Goal: Task Accomplishment & Management: Use online tool/utility

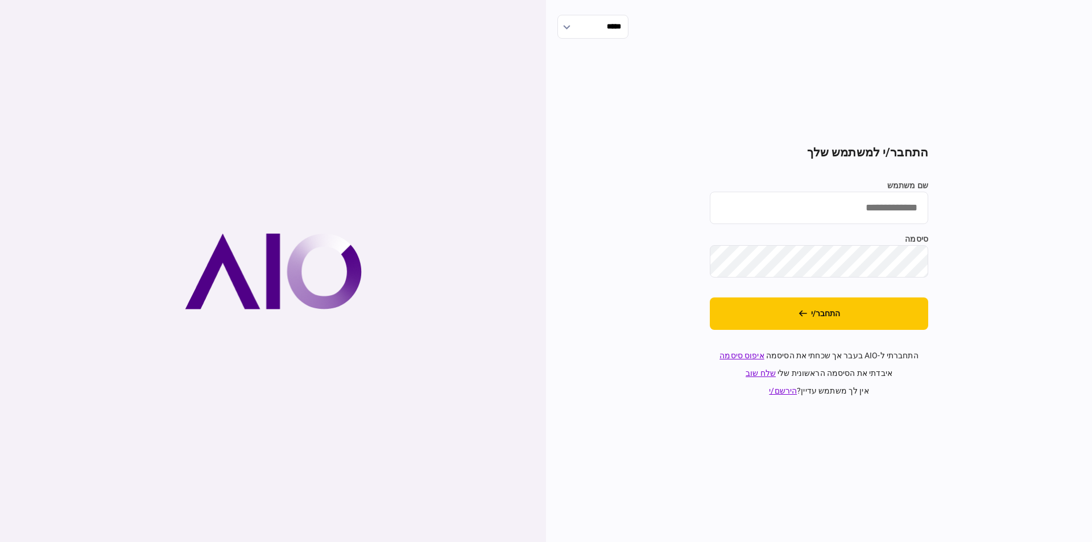
click at [894, 211] on input "שם משתמש" at bounding box center [819, 208] width 218 height 32
type input "********"
click at [801, 317] on icon "התחבר/י" at bounding box center [803, 314] width 9 height 8
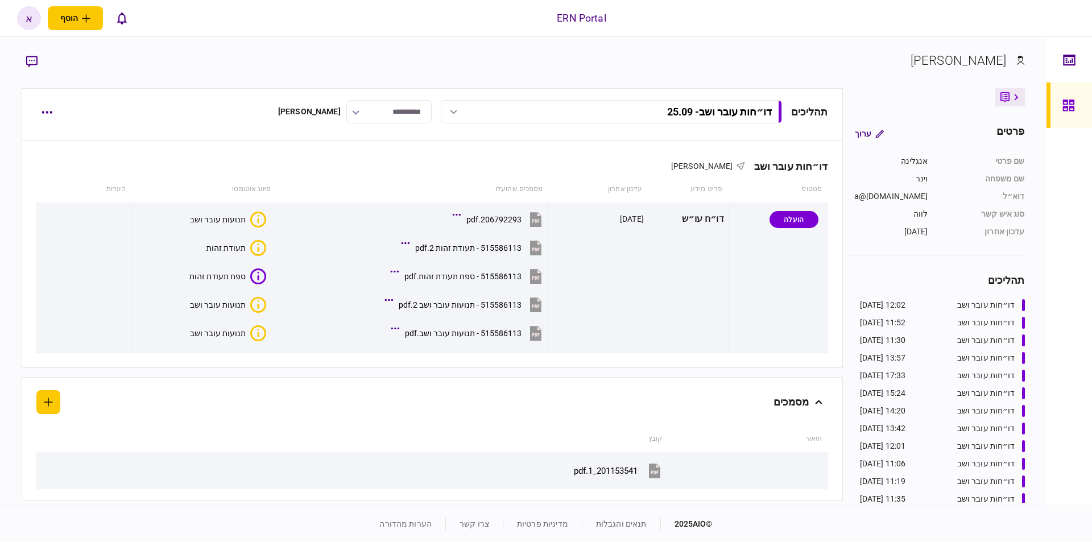
click at [1082, 109] on link at bounding box center [1070, 105] width 46 height 46
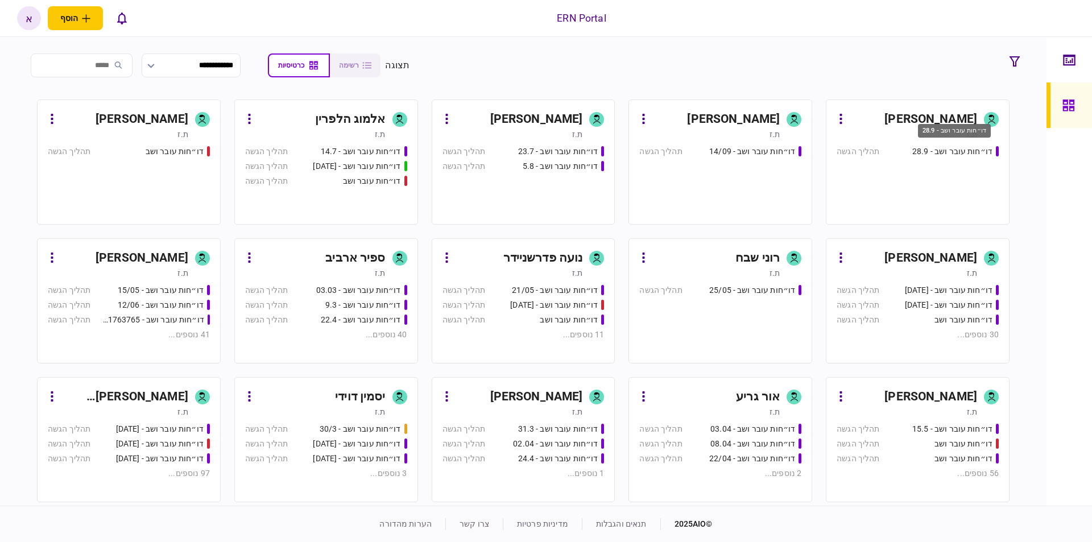
click at [934, 154] on div "דו״חות עובר ושב - 28.9" at bounding box center [953, 152] width 80 height 12
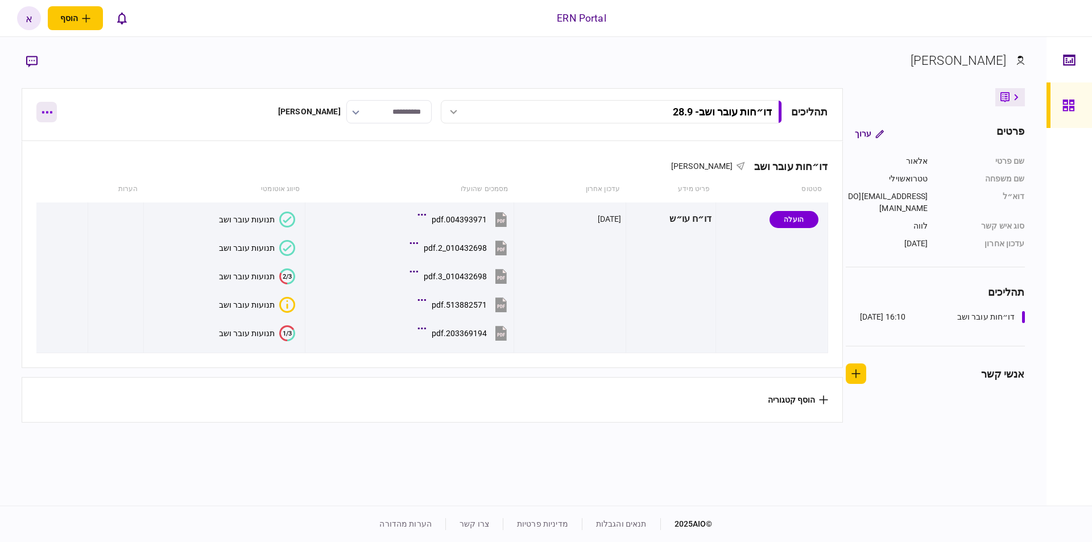
click at [50, 107] on button "button" at bounding box center [46, 112] width 20 height 20
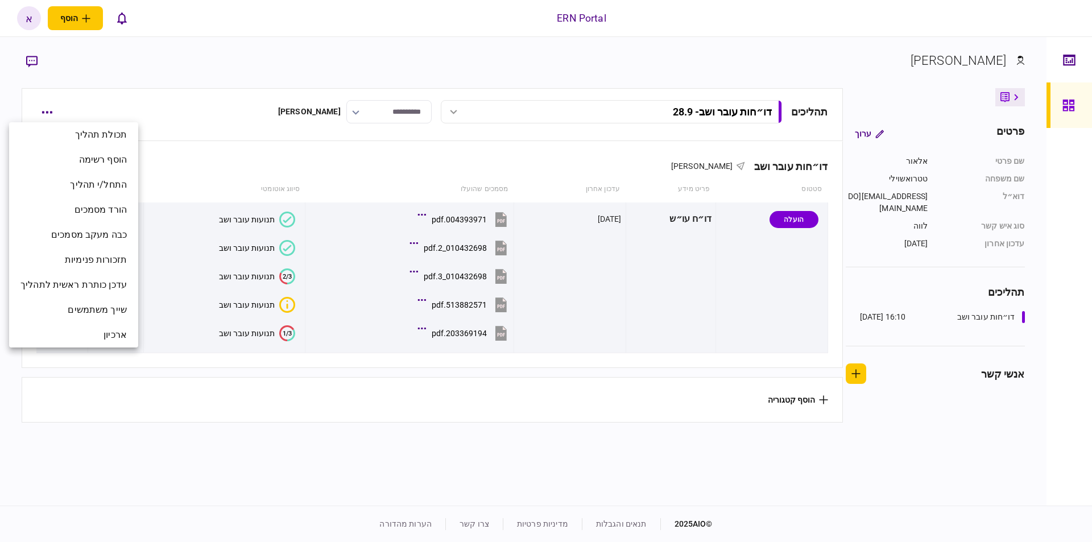
click at [277, 84] on div at bounding box center [546, 271] width 1092 height 542
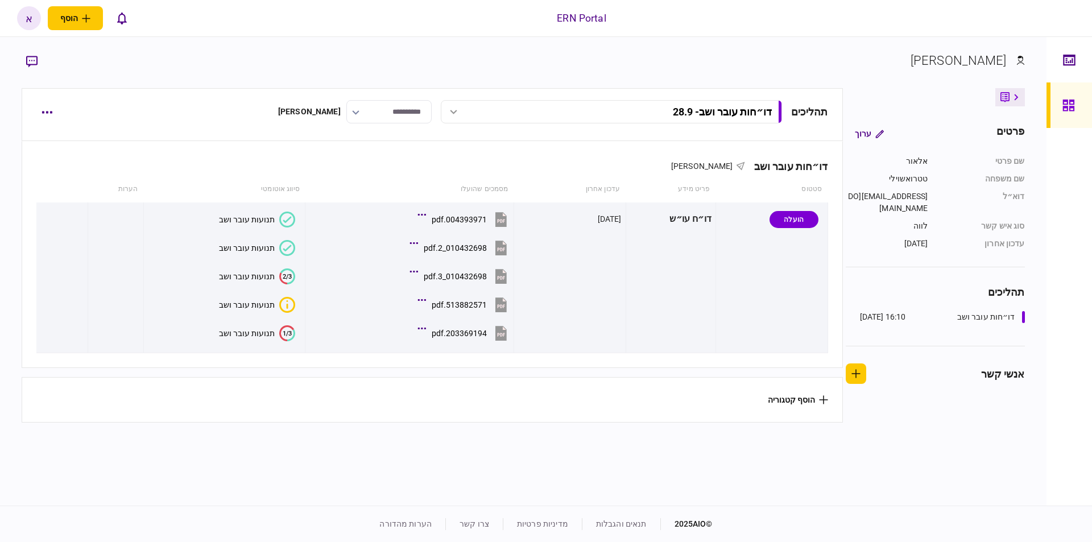
click at [814, 404] on button "הוסף קטגוריה" at bounding box center [798, 399] width 60 height 9
click at [768, 404] on div at bounding box center [546, 271] width 1092 height 542
click at [772, 404] on button "הוסף קטגוריה" at bounding box center [798, 399] width 60 height 9
click at [764, 402] on div at bounding box center [546, 271] width 1092 height 542
click at [37, 116] on button "button" at bounding box center [46, 112] width 20 height 20
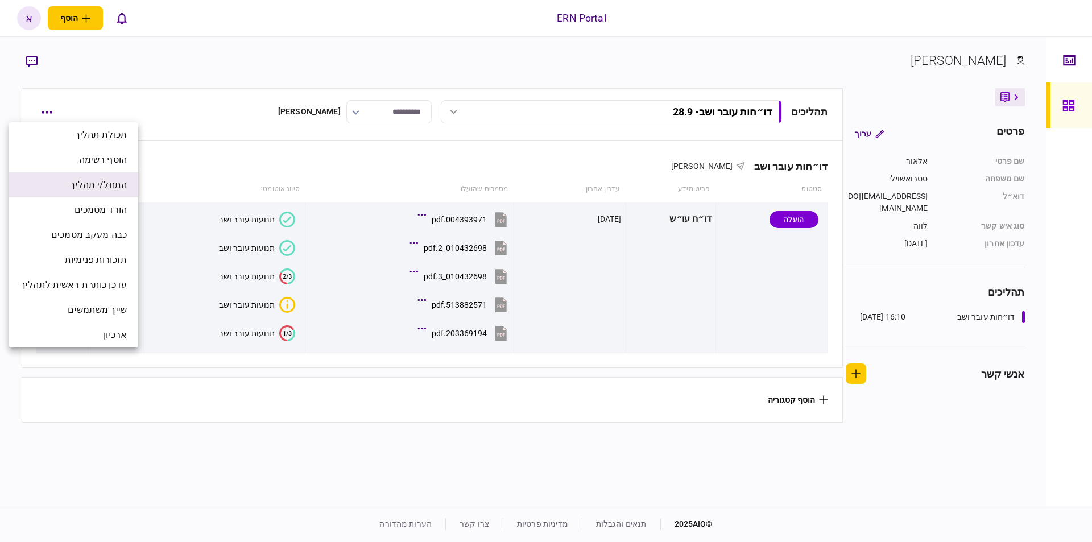
click at [99, 191] on span "התחל/י תהליך" at bounding box center [98, 185] width 57 height 14
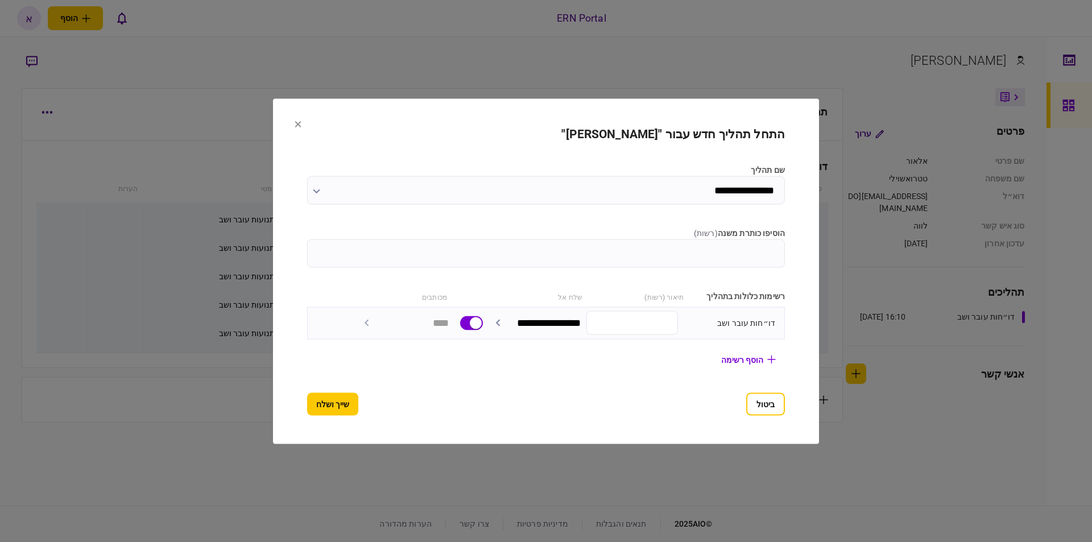
click at [658, 250] on input "הוסיפו כותרת משנה ( רשות )" at bounding box center [546, 253] width 478 height 28
type input "*****"
click at [332, 400] on button "שייך ושלח" at bounding box center [332, 404] width 51 height 23
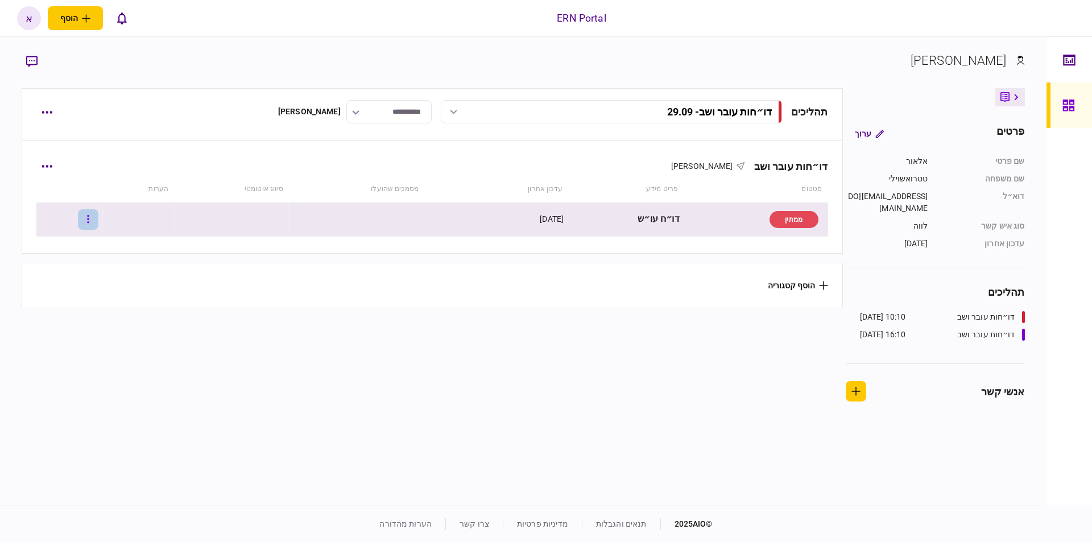
click at [95, 222] on button "button" at bounding box center [88, 219] width 20 height 20
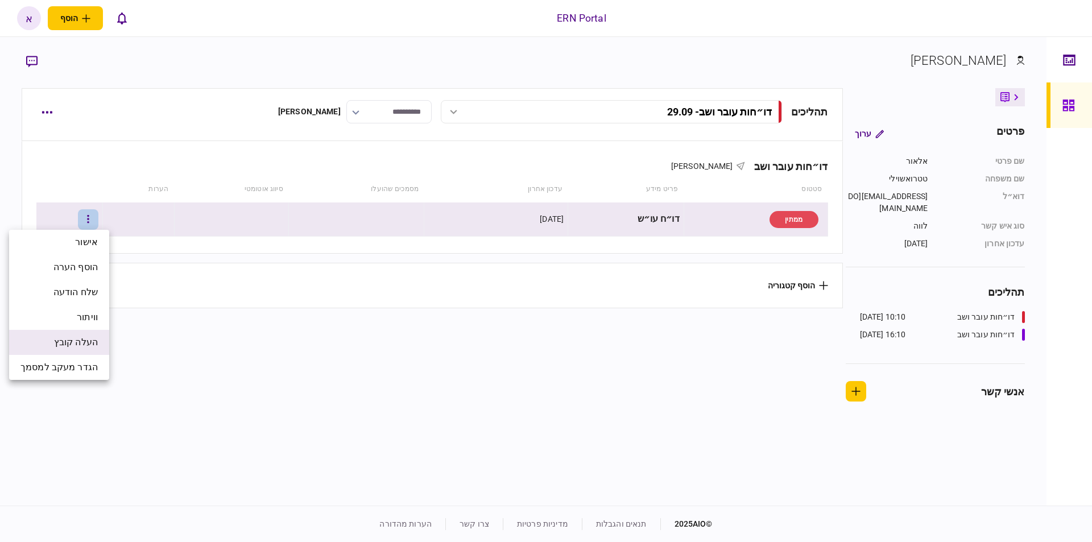
click at [93, 344] on span "העלה קובץ" at bounding box center [76, 343] width 44 height 14
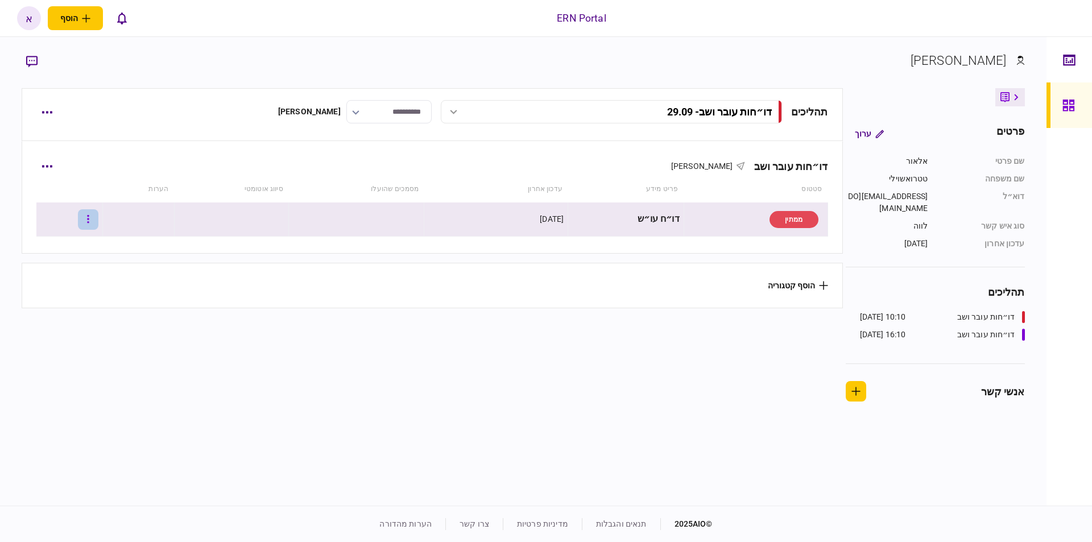
click at [98, 221] on button "button" at bounding box center [88, 219] width 20 height 20
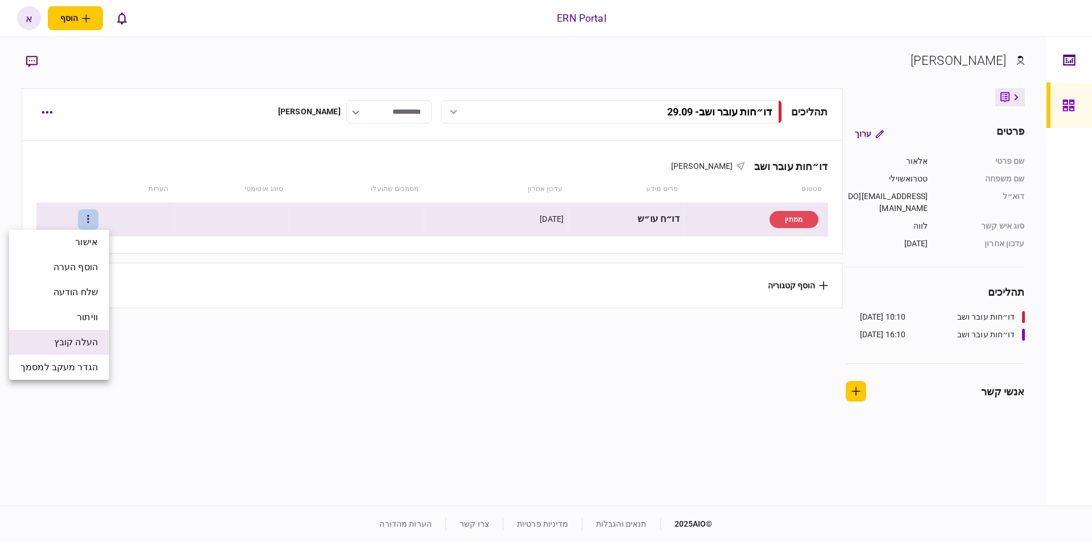
click at [90, 338] on span "העלה קובץ" at bounding box center [76, 343] width 44 height 14
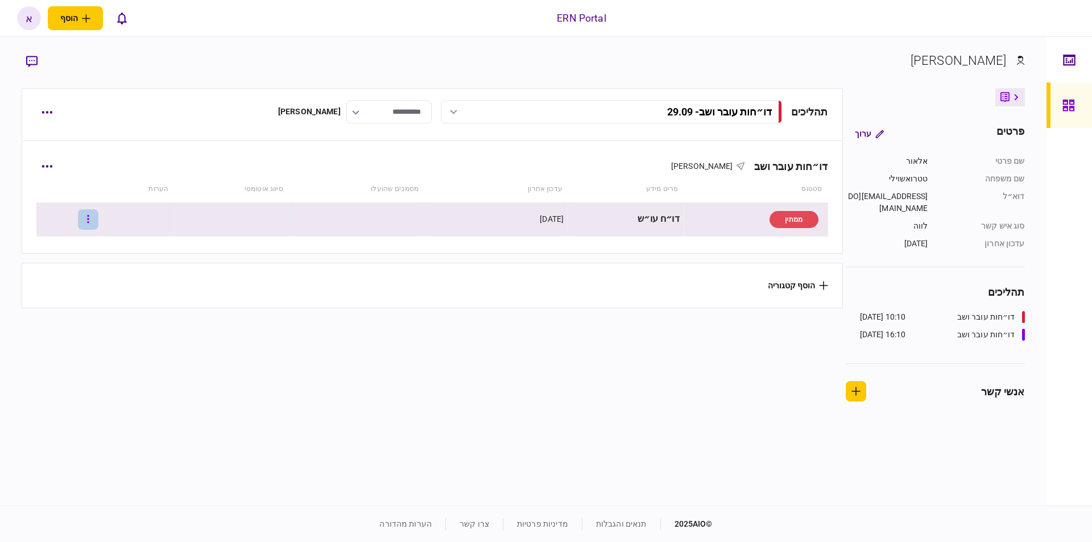
click at [98, 214] on button "button" at bounding box center [88, 219] width 20 height 20
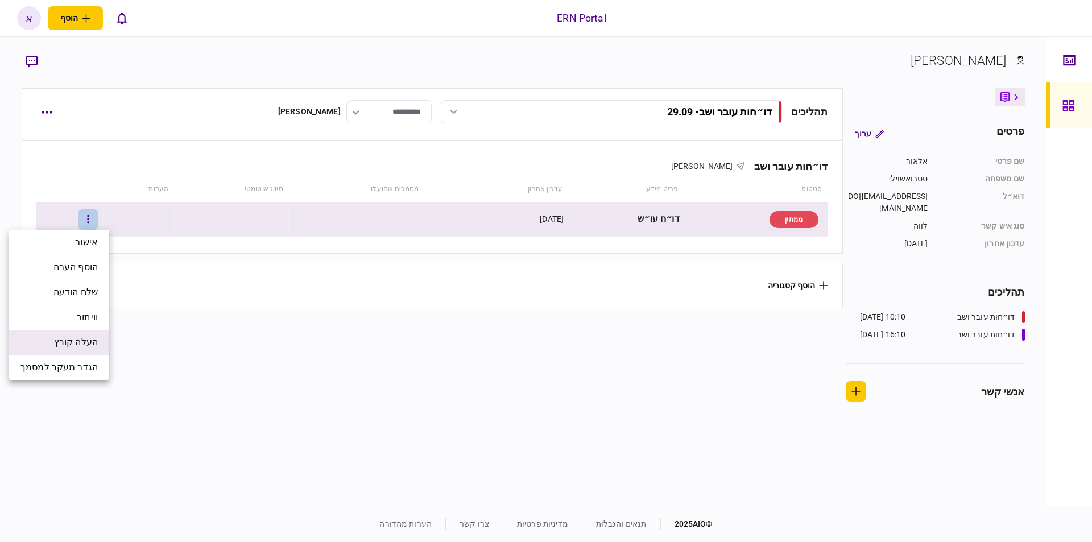
click at [97, 349] on li "העלה קובץ" at bounding box center [59, 342] width 100 height 25
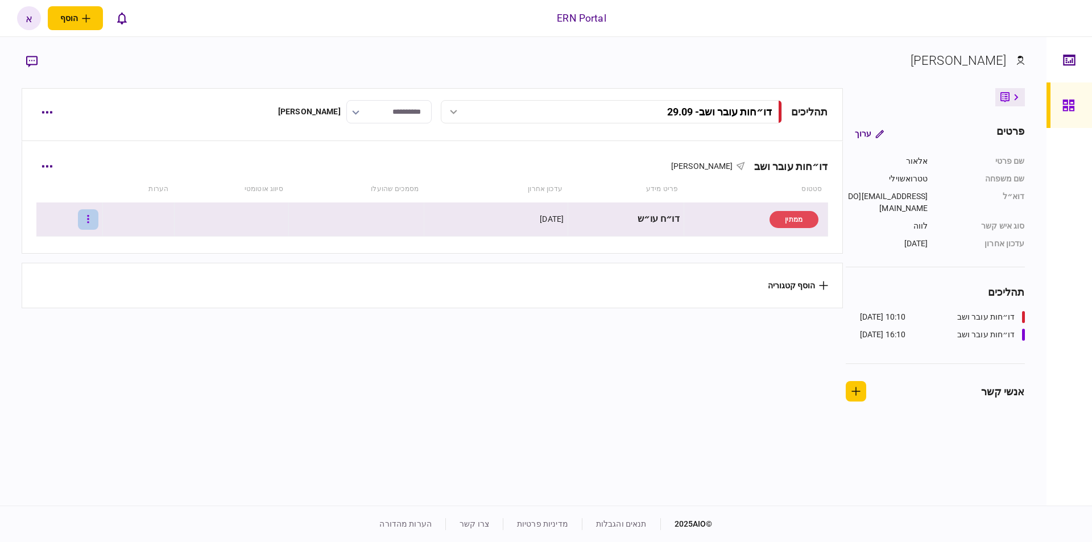
click at [98, 218] on button "button" at bounding box center [88, 219] width 20 height 20
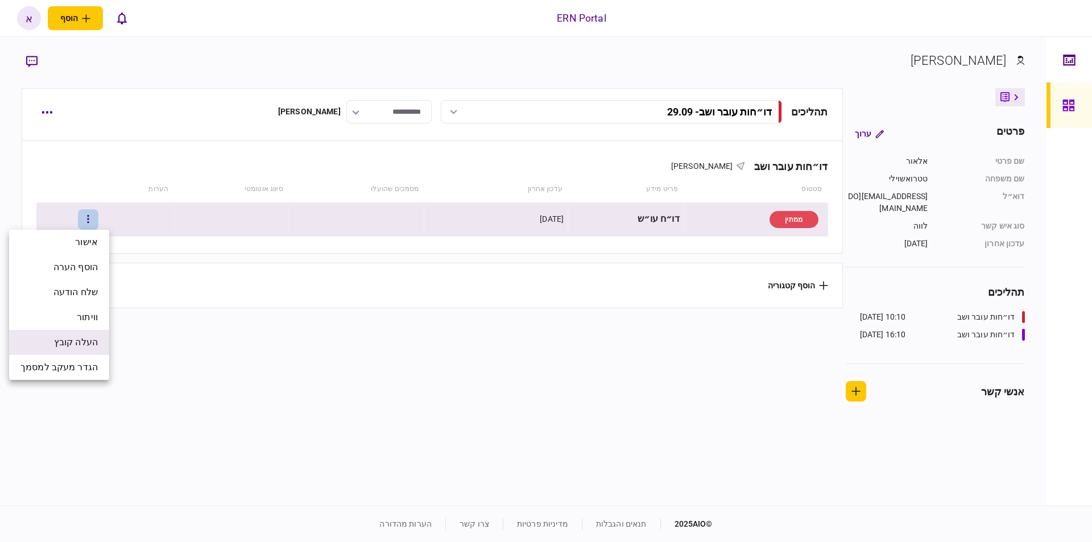
click at [88, 343] on span "העלה קובץ" at bounding box center [76, 343] width 44 height 14
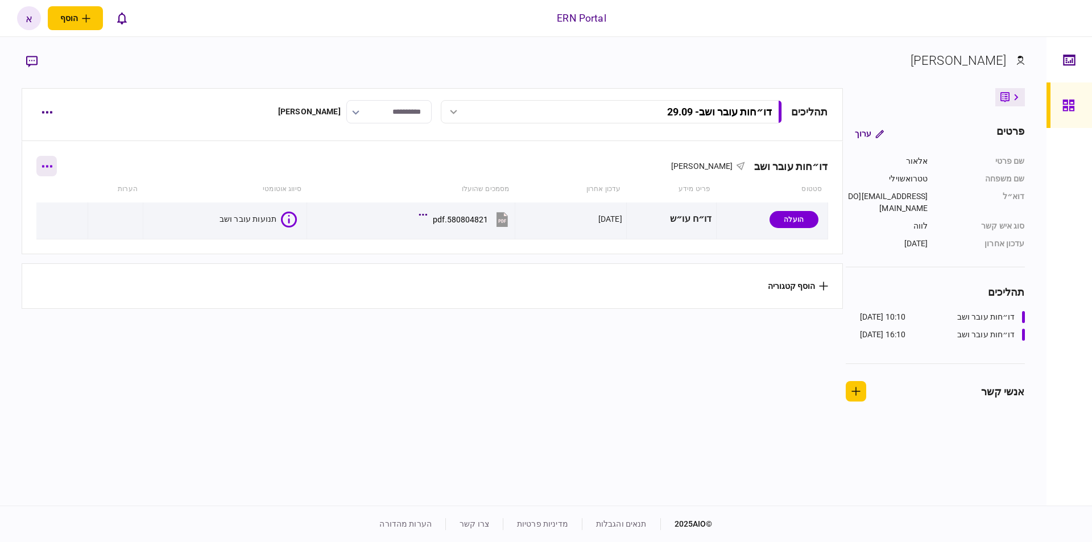
click at [57, 174] on button "button" at bounding box center [46, 166] width 20 height 20
click at [158, 156] on div at bounding box center [546, 271] width 1092 height 542
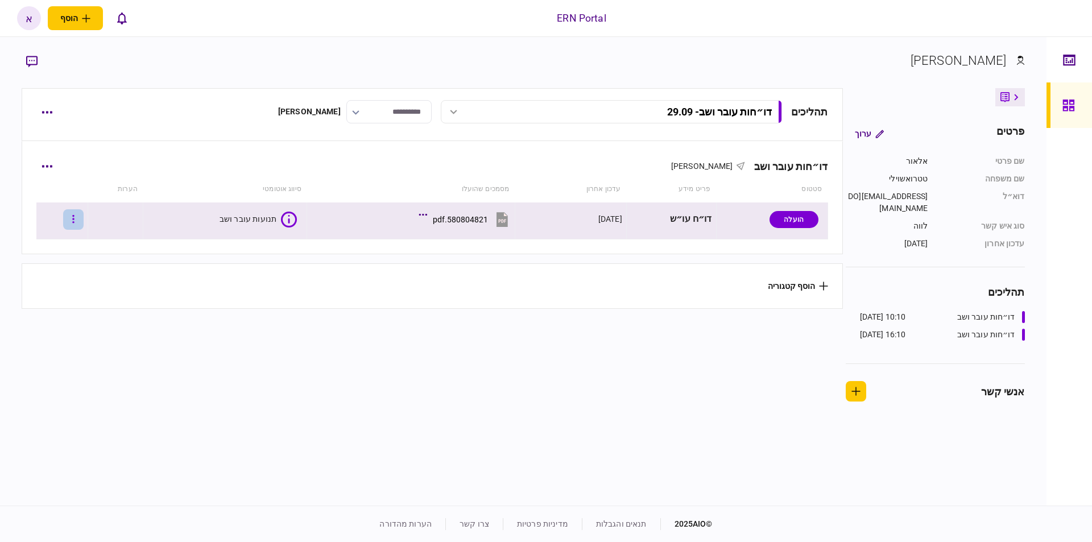
click at [76, 222] on button "button" at bounding box center [73, 219] width 20 height 20
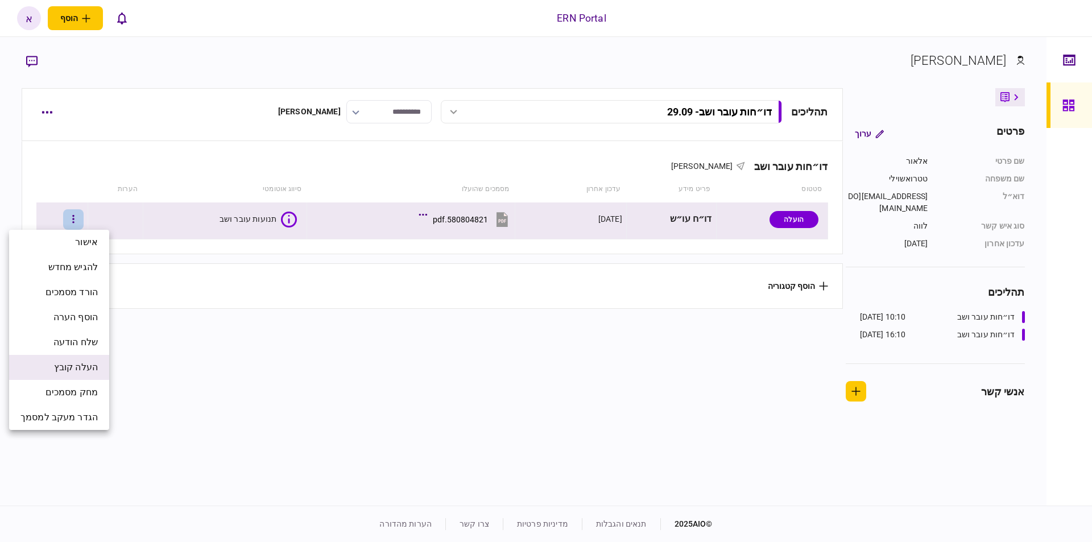
click at [91, 366] on span "העלה קובץ" at bounding box center [76, 368] width 44 height 14
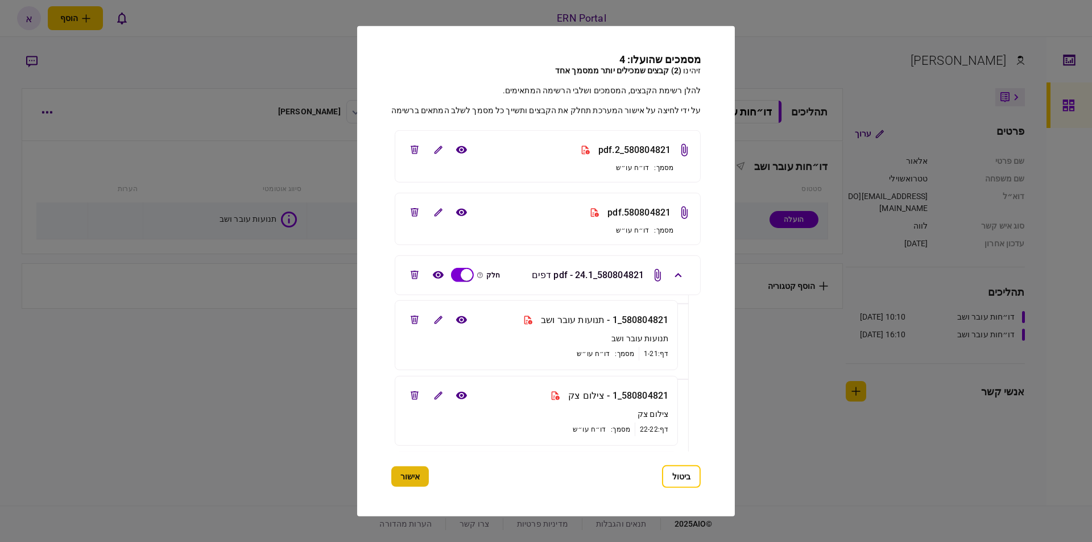
click at [422, 480] on button "אישור" at bounding box center [410, 477] width 38 height 20
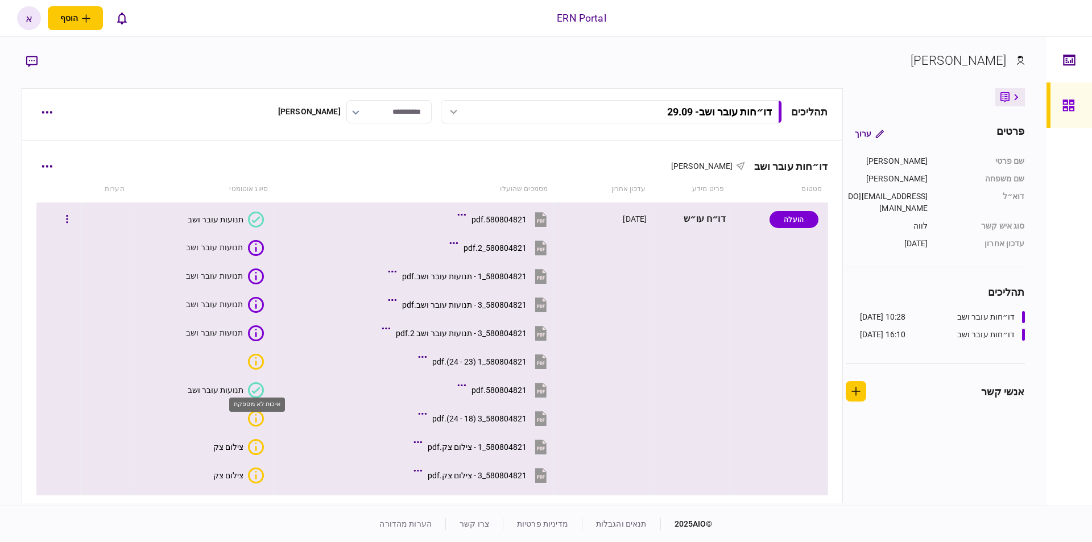
scroll to position [65, 0]
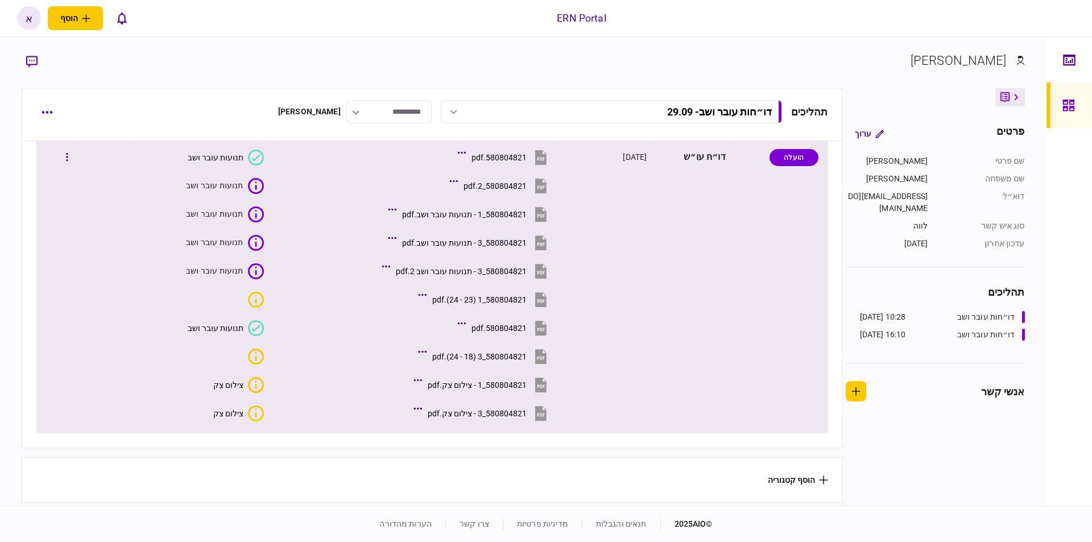
click at [257, 328] on icon at bounding box center [256, 328] width 16 height 16
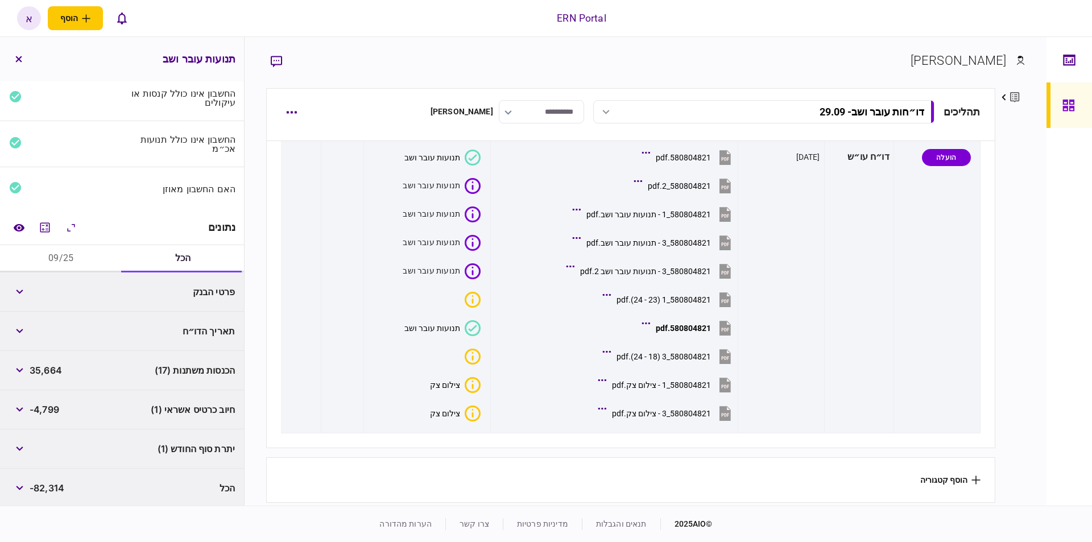
scroll to position [0, 0]
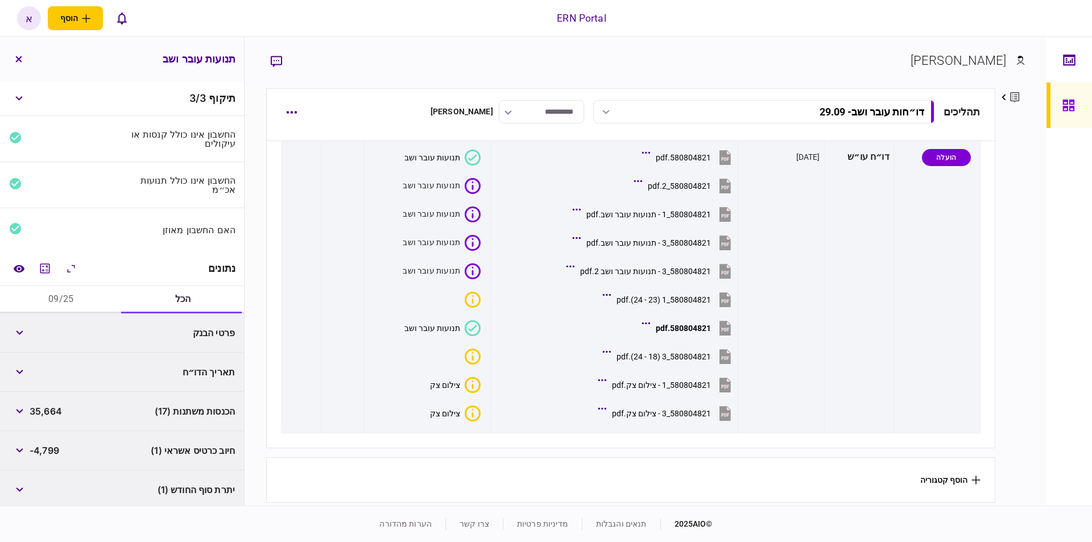
click at [77, 302] on button "09/25" at bounding box center [61, 299] width 122 height 27
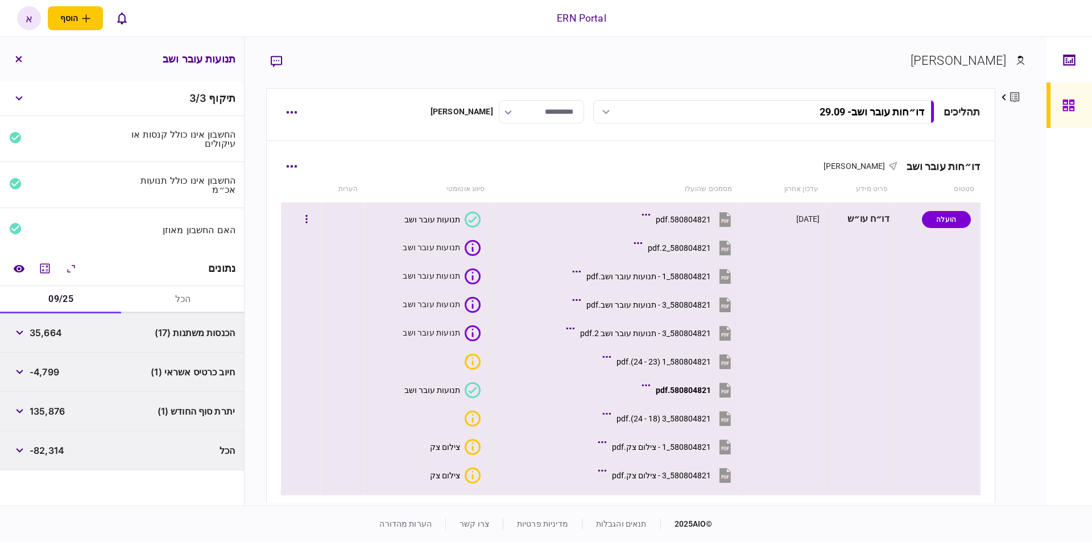
click at [472, 220] on icon at bounding box center [473, 220] width 16 height 16
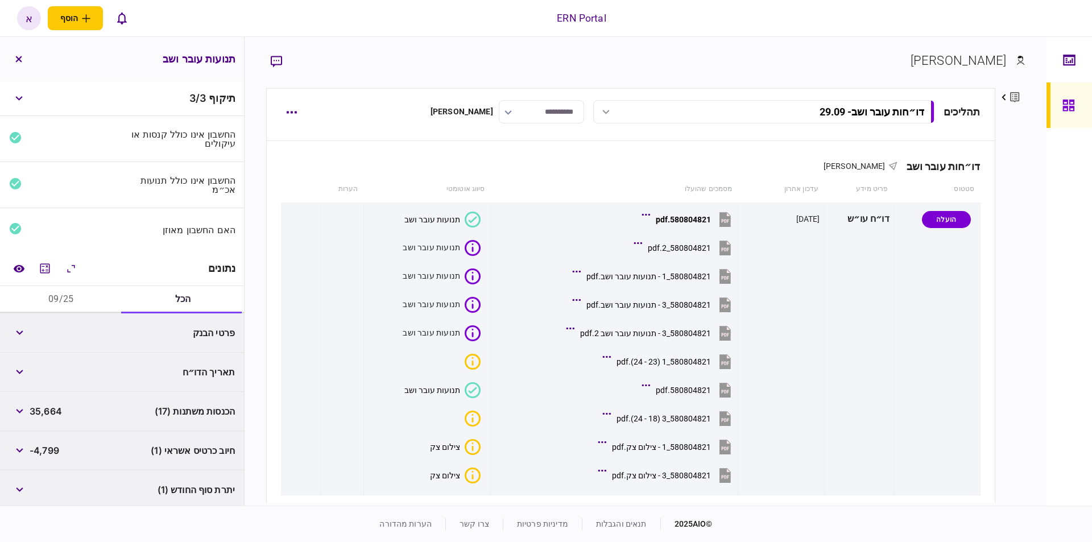
click at [68, 295] on button "09/25" at bounding box center [61, 299] width 122 height 27
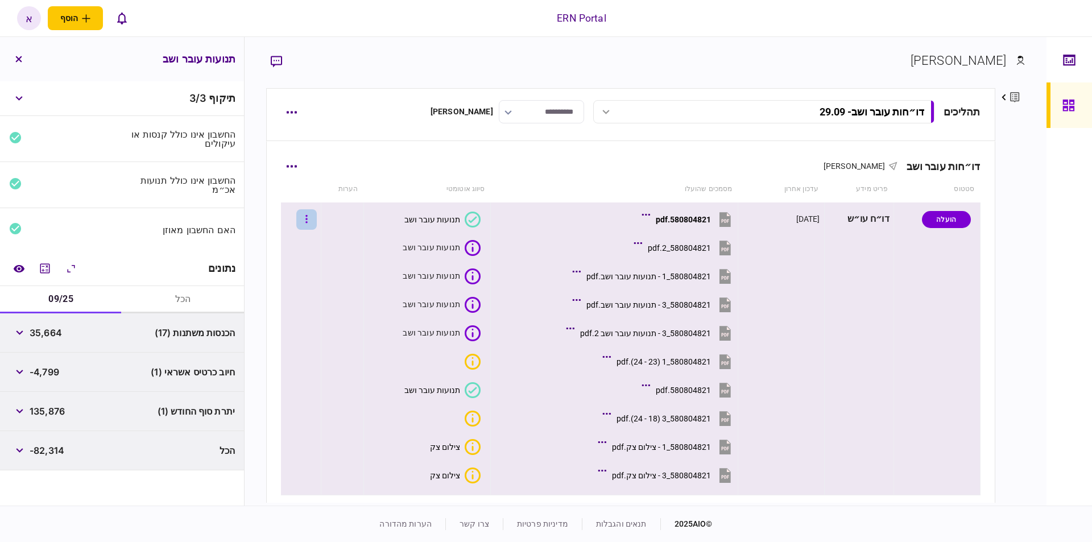
click at [308, 222] on icon "button" at bounding box center [307, 219] width 2 height 11
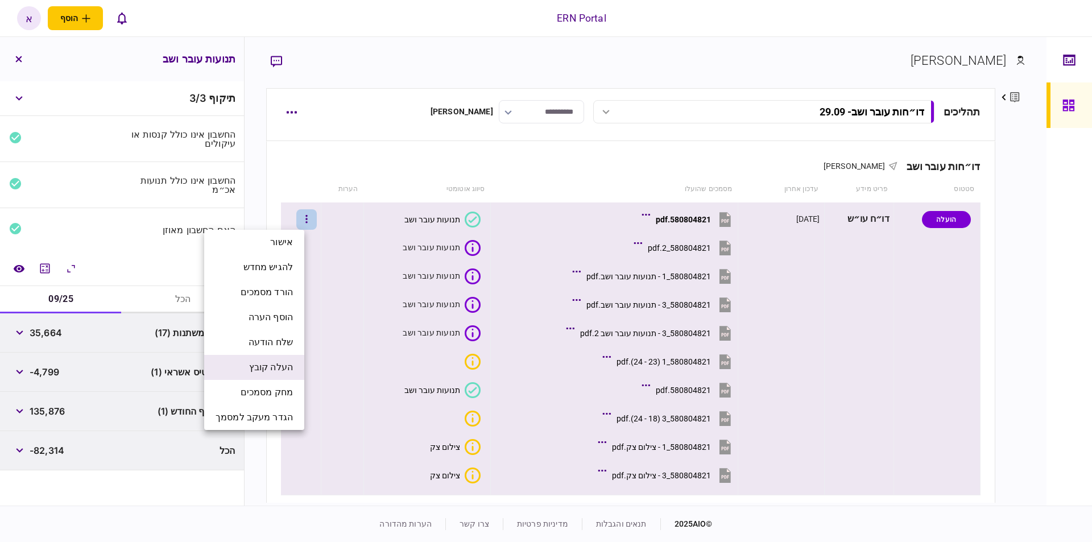
click at [286, 371] on span "העלה קובץ" at bounding box center [271, 368] width 44 height 14
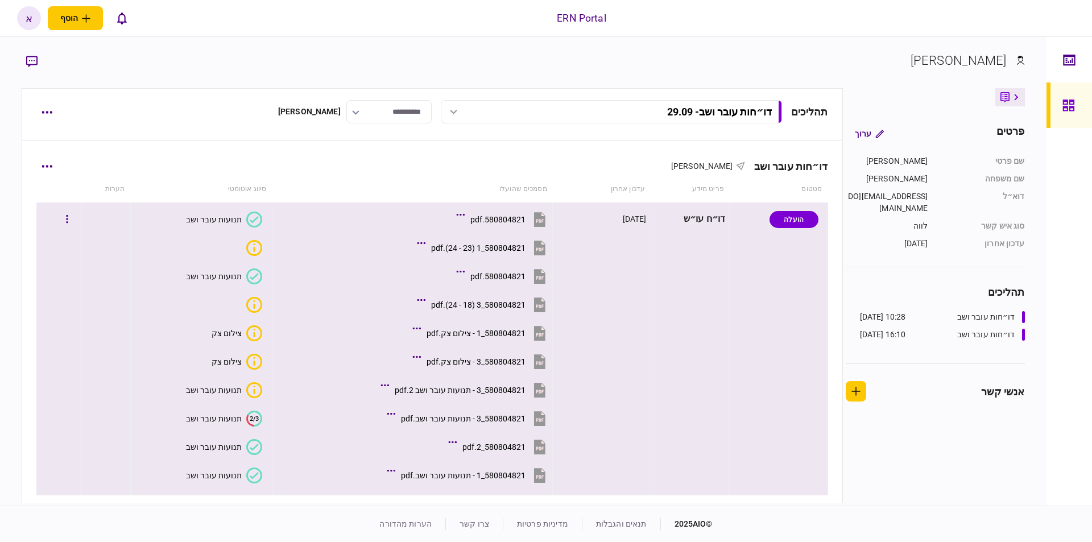
scroll to position [65, 0]
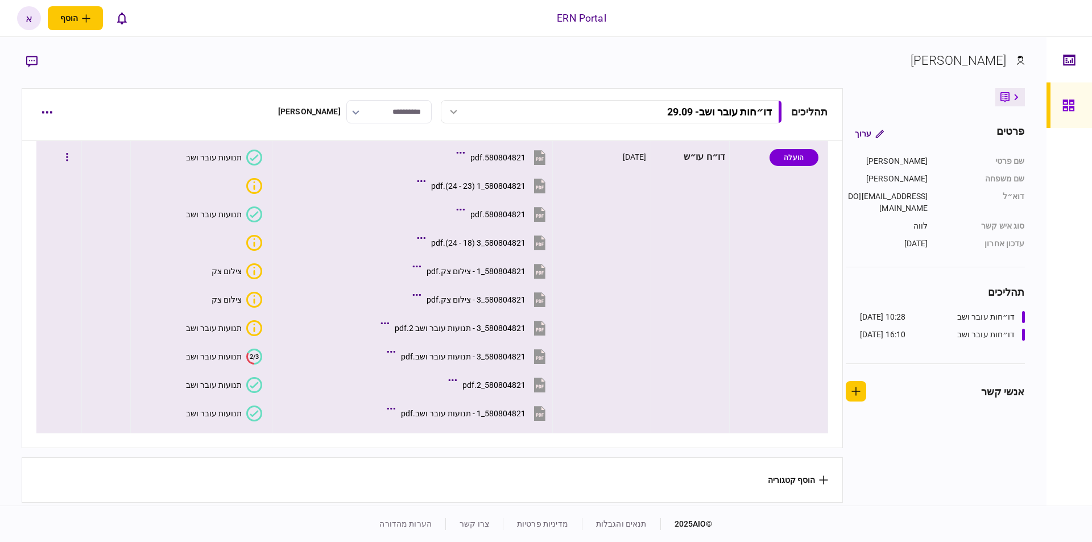
click at [256, 357] on icon "2/3" at bounding box center [254, 357] width 16 height 16
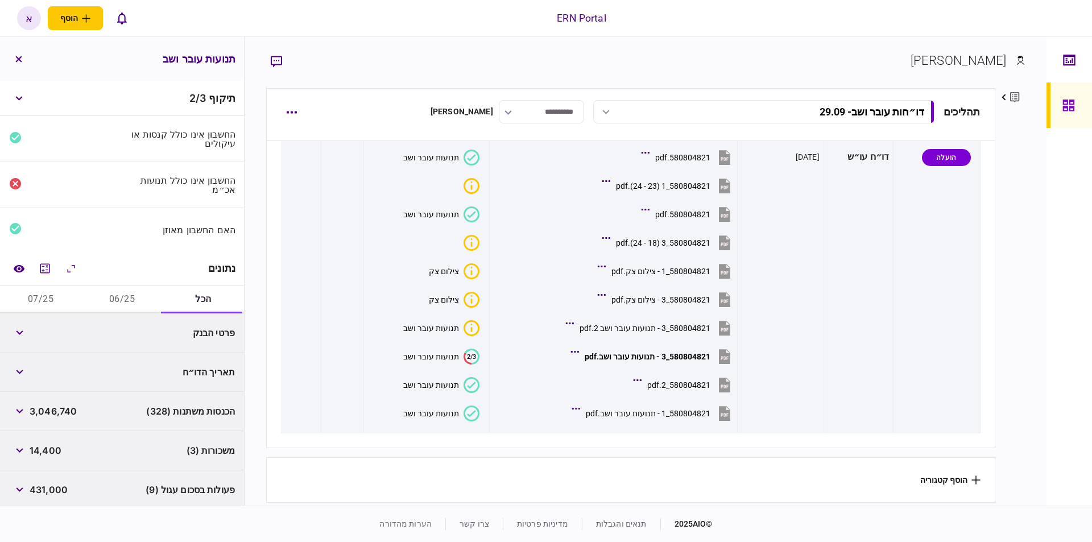
scroll to position [0, 0]
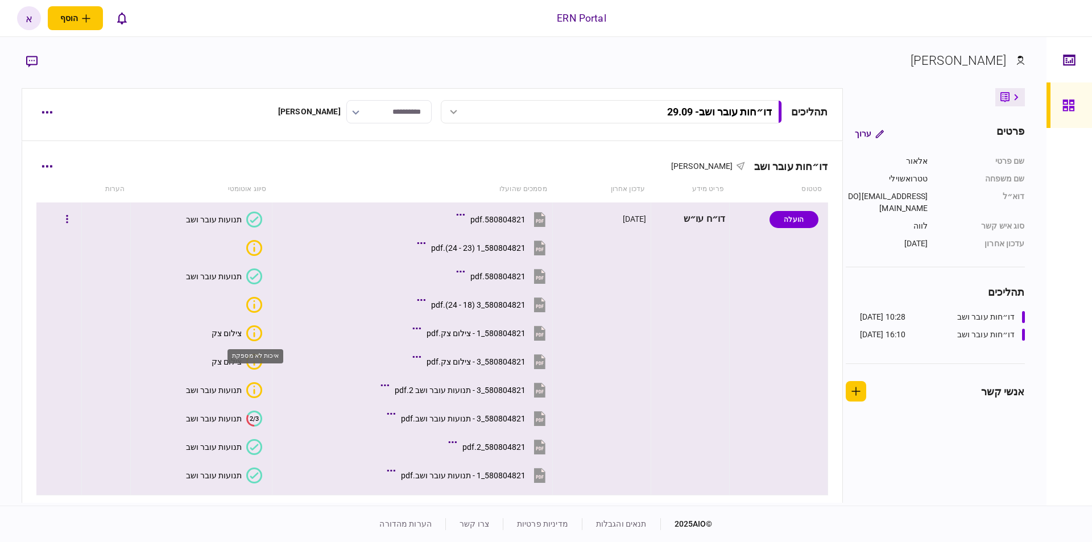
click at [252, 331] on icon "איכות לא מספקת" at bounding box center [254, 333] width 16 height 16
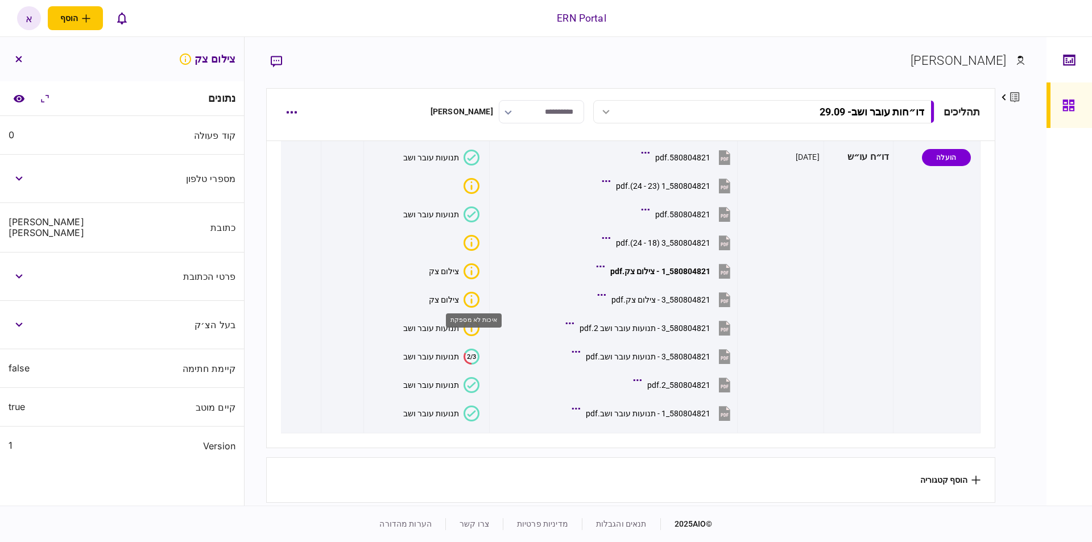
scroll to position [65, 0]
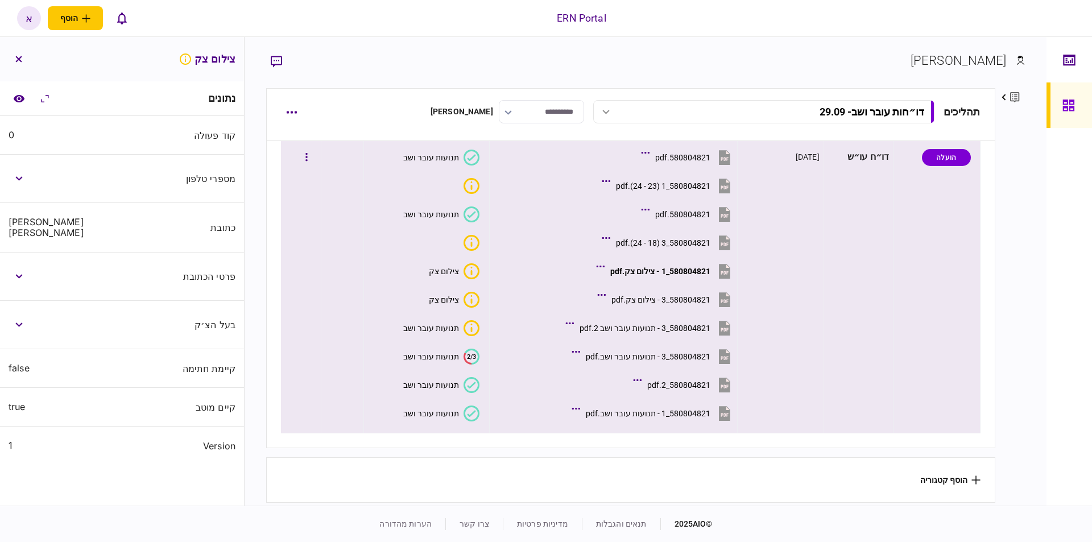
click at [473, 356] on text "2/3" at bounding box center [471, 356] width 9 height 7
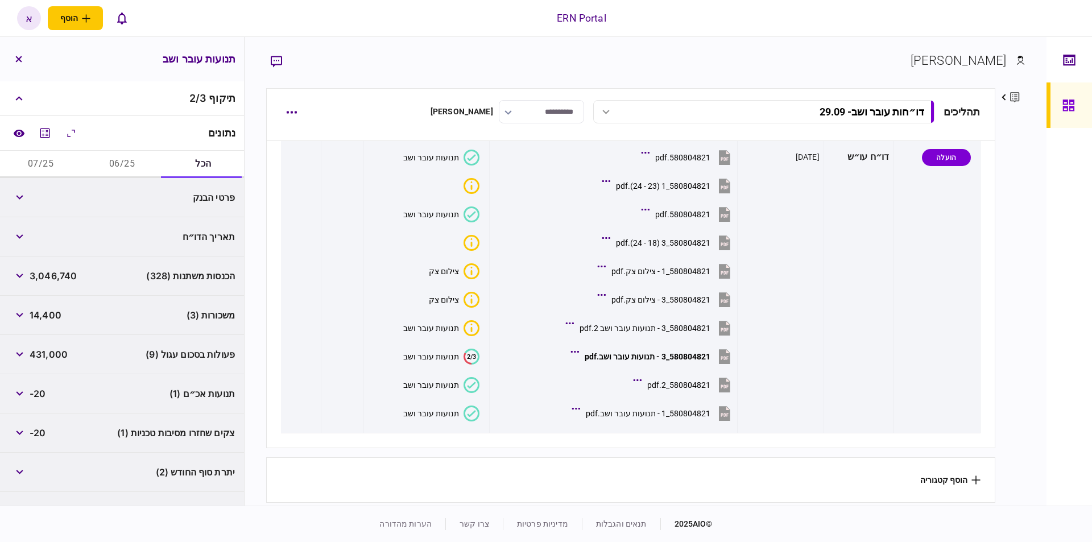
click at [129, 171] on button "06/25" at bounding box center [121, 164] width 81 height 27
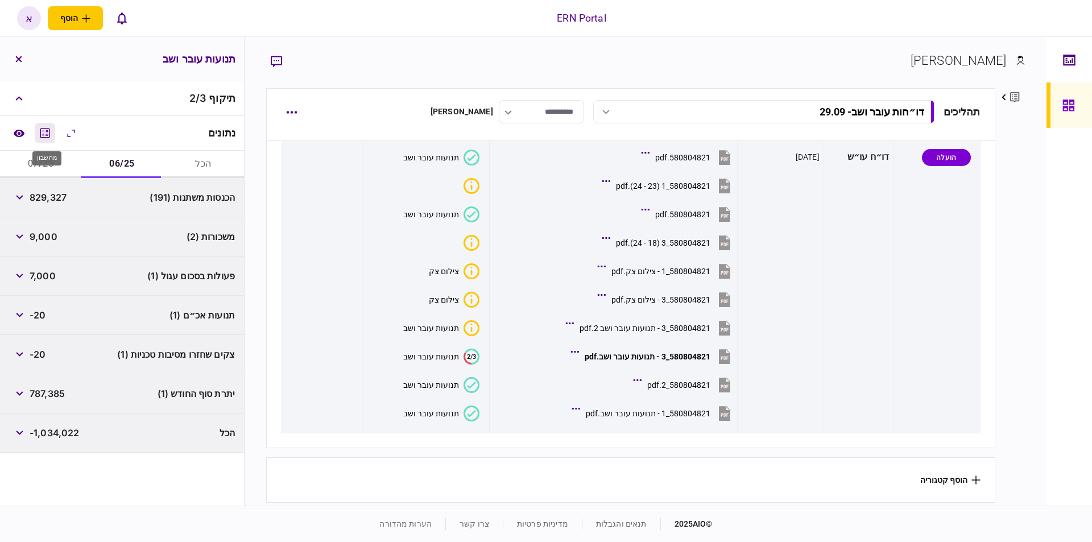
click at [42, 138] on icon "מחשבון" at bounding box center [45, 133] width 14 height 14
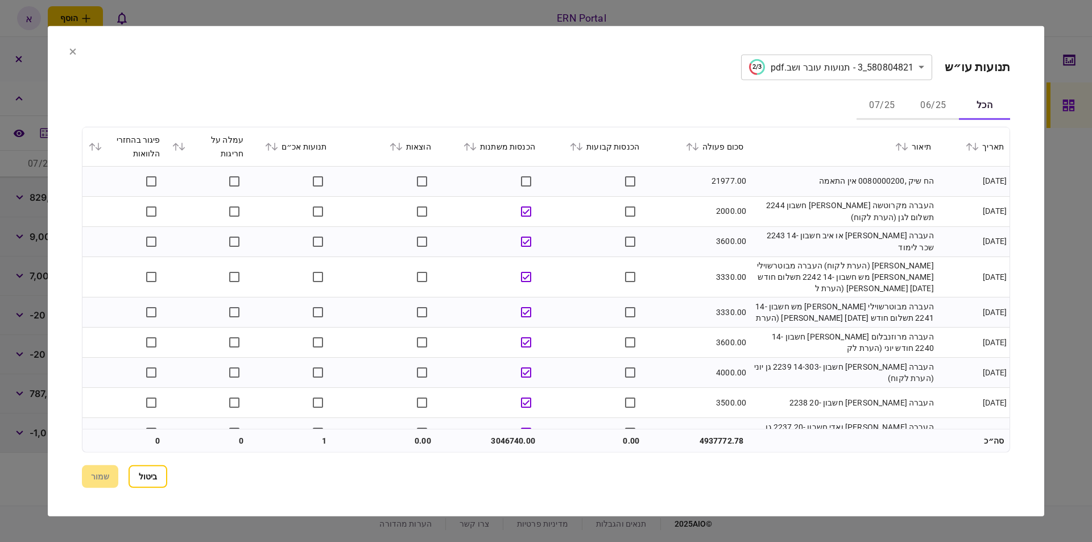
click at [924, 108] on button "06/25" at bounding box center [933, 105] width 51 height 27
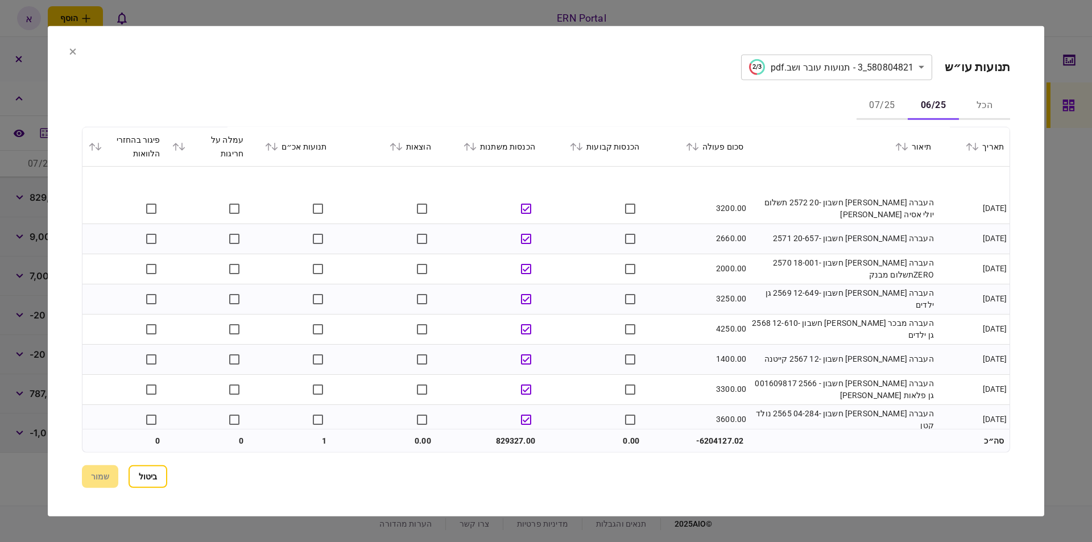
scroll to position [10112, 0]
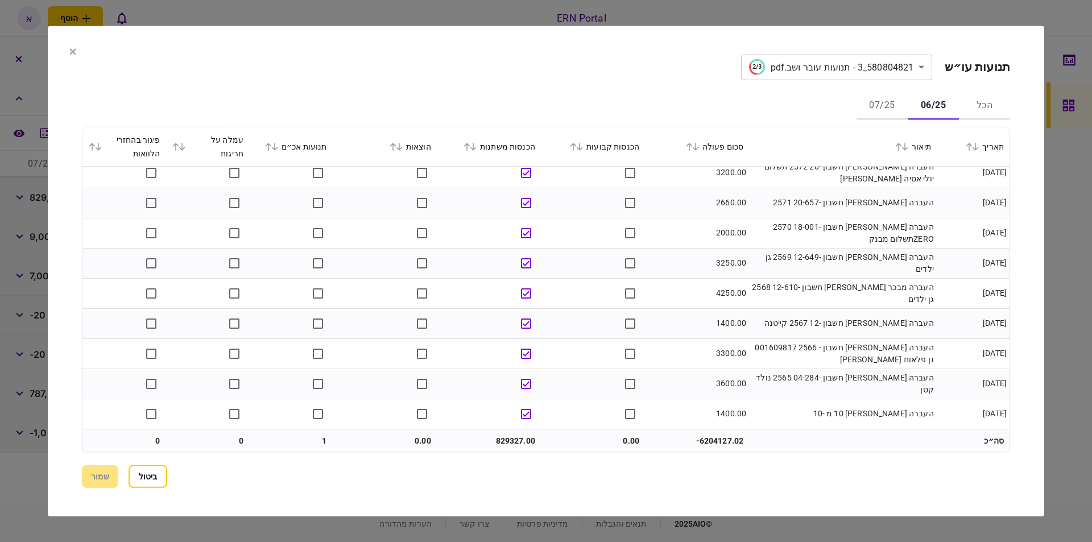
click at [498, 440] on td "829327.00" at bounding box center [489, 441] width 104 height 23
drag, startPoint x: 522, startPoint y: 436, endPoint x: 494, endPoint y: 438, distance: 28.5
click at [494, 438] on td "829327.00" at bounding box center [489, 441] width 104 height 23
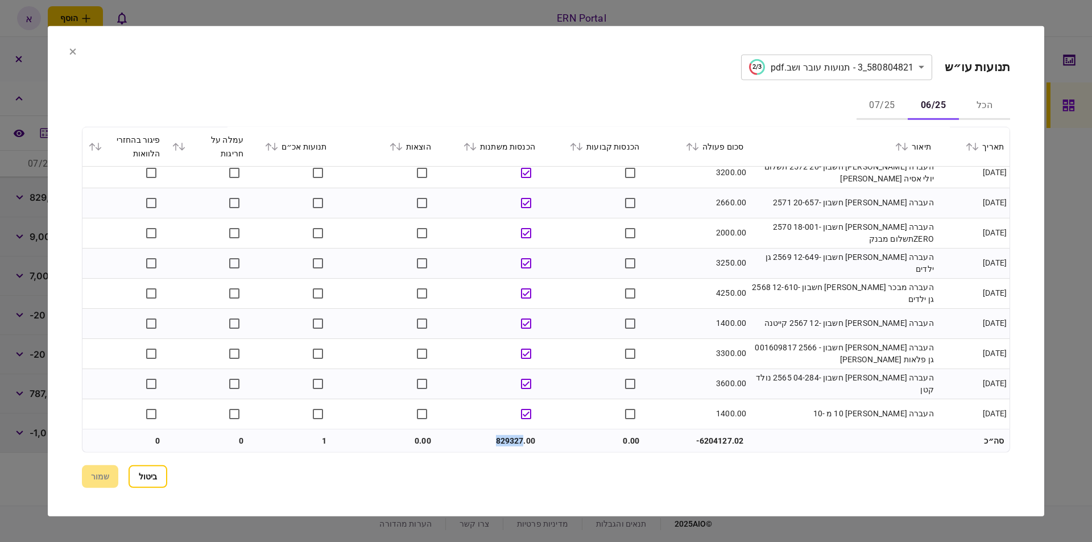
copy td "829327"
click at [875, 106] on button "07/25" at bounding box center [882, 105] width 51 height 27
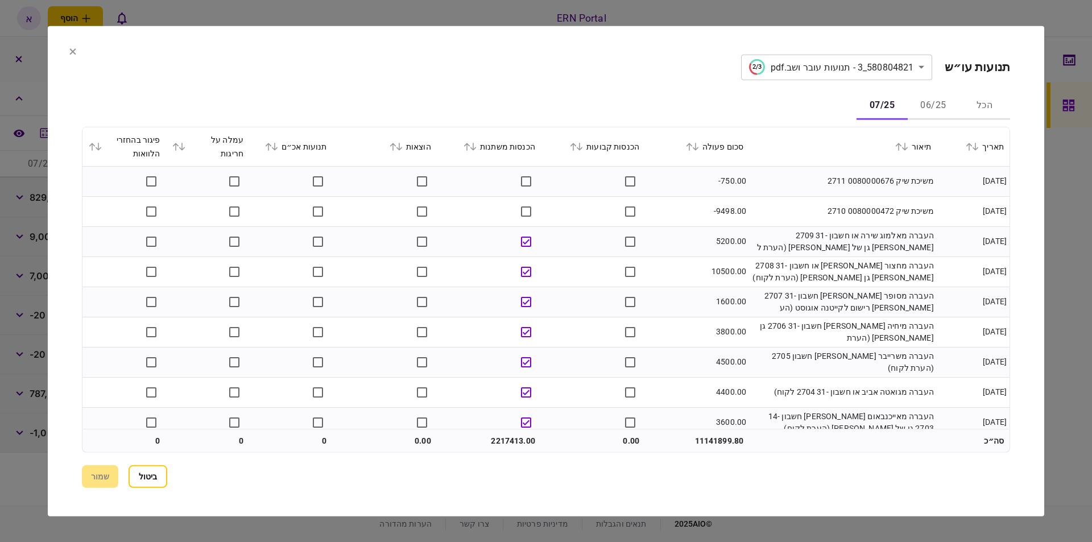
drag, startPoint x: 71, startPoint y: 57, endPoint x: 80, endPoint y: 55, distance: 10.1
click at [80, 55] on section "**********" at bounding box center [546, 271] width 997 height 490
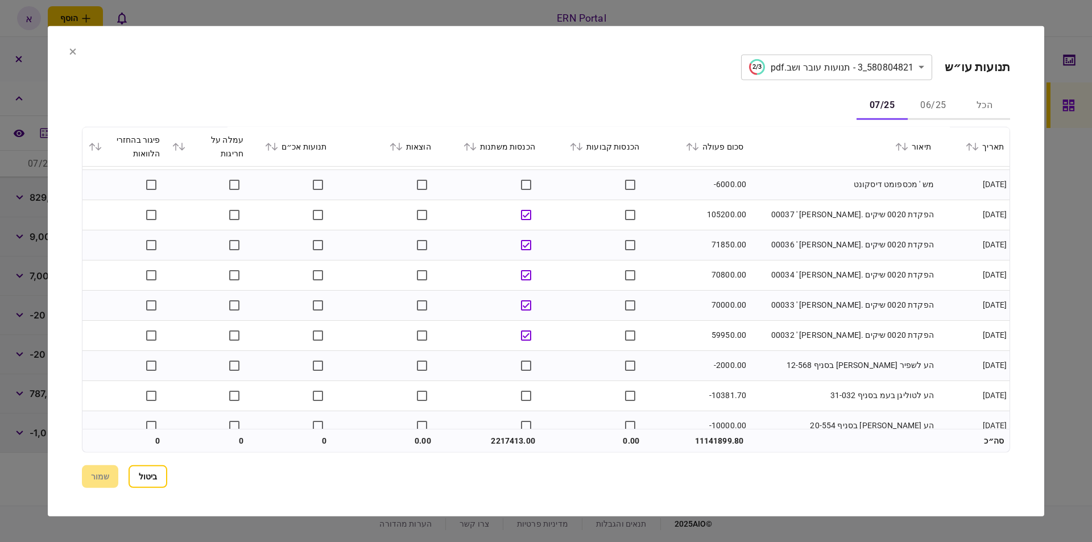
scroll to position [4352, 0]
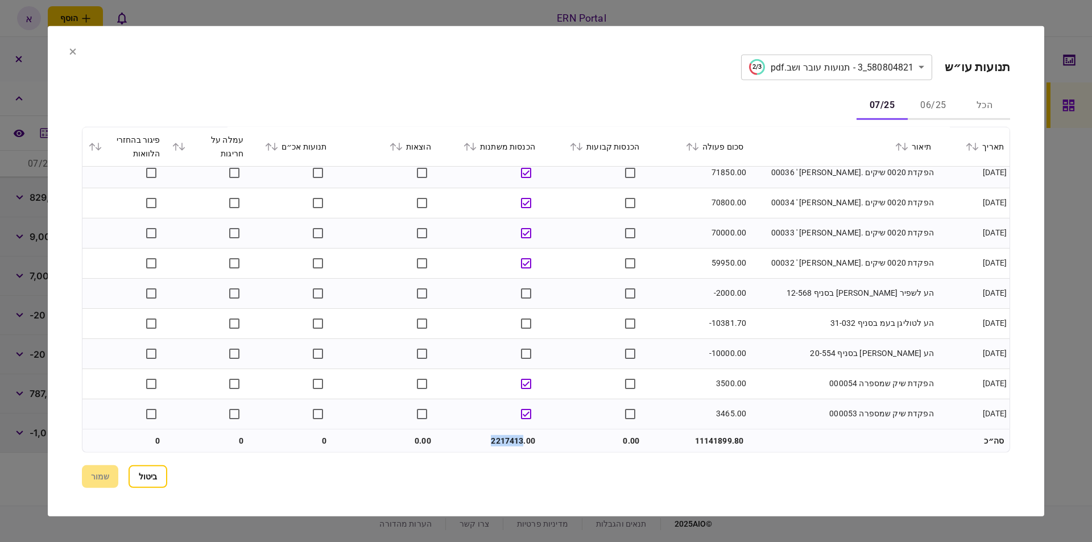
drag, startPoint x: 524, startPoint y: 439, endPoint x: 486, endPoint y: 437, distance: 37.6
click at [486, 437] on td "2217413.00" at bounding box center [489, 441] width 104 height 23
copy td "2217413"
click at [68, 49] on section "**********" at bounding box center [546, 271] width 997 height 490
click at [73, 52] on icon at bounding box center [72, 51] width 7 height 7
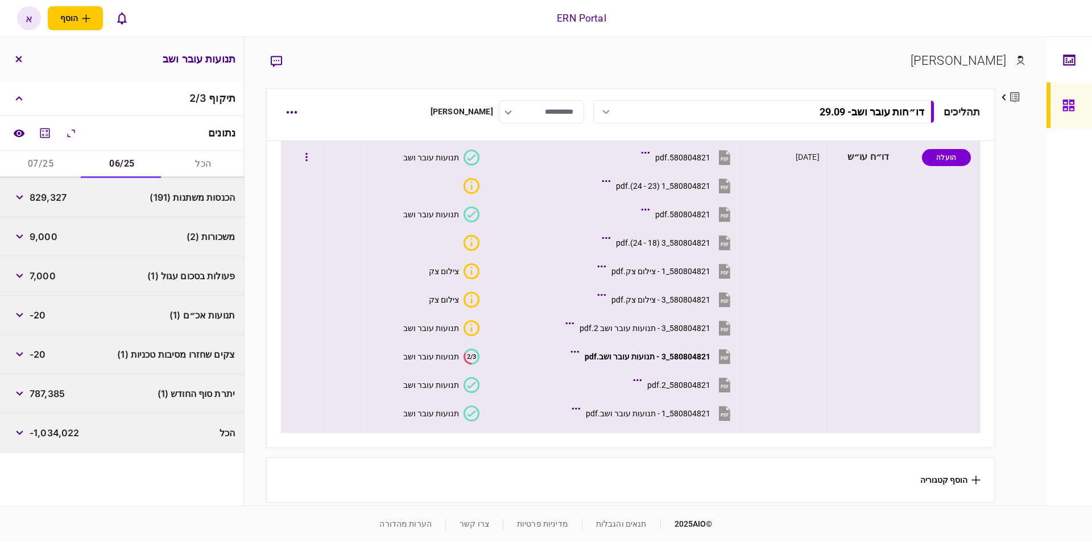
click at [467, 379] on icon at bounding box center [472, 385] width 16 height 16
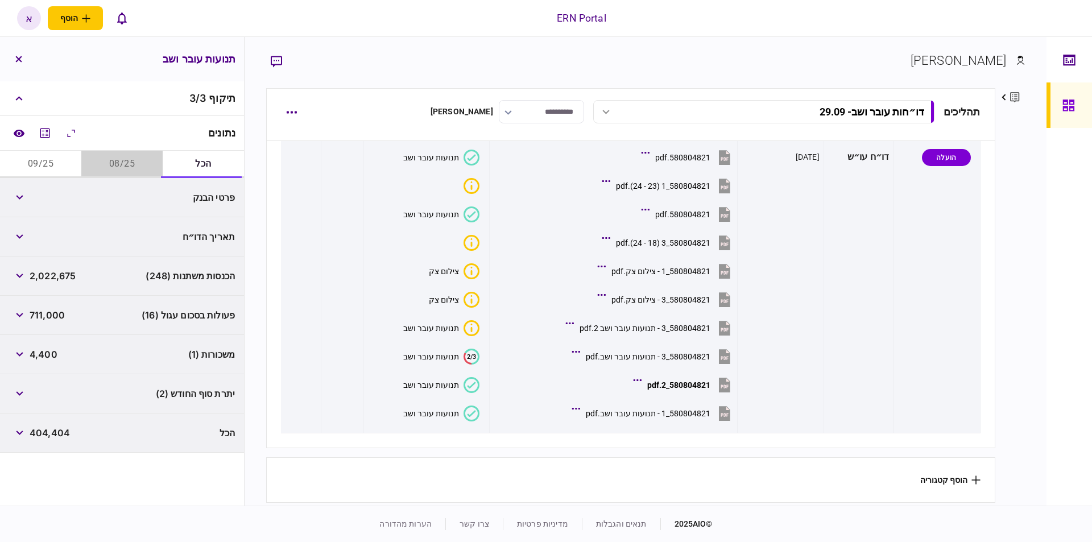
click at [123, 167] on button "08/25" at bounding box center [121, 164] width 81 height 27
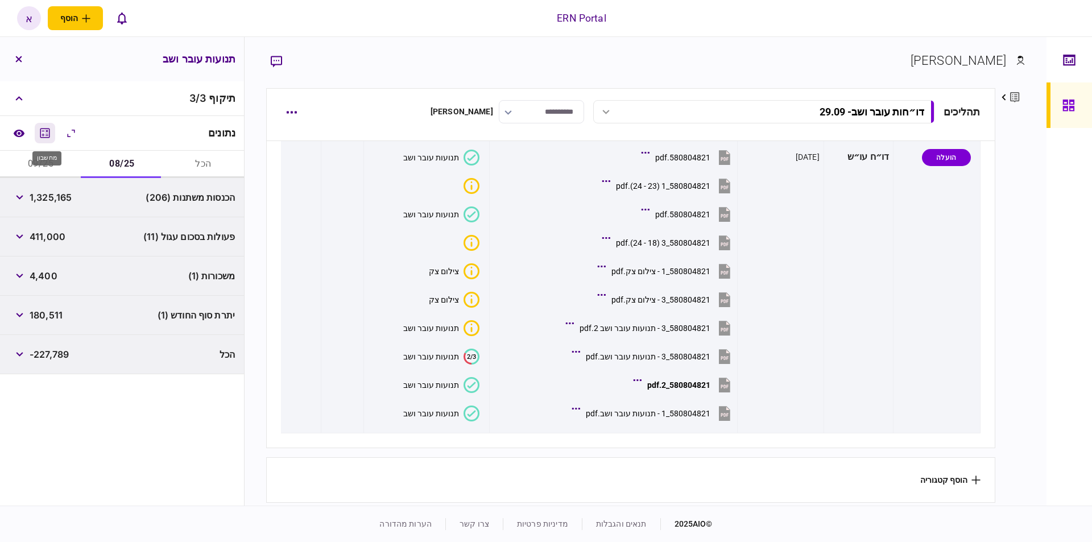
click at [46, 137] on icon "מחשבון" at bounding box center [45, 133] width 14 height 14
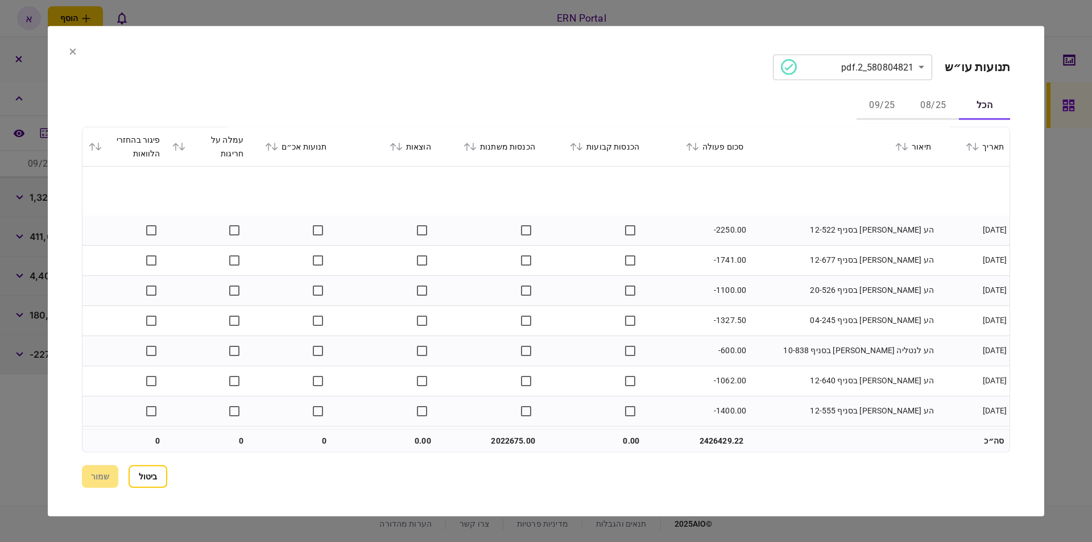
scroll to position [4297, 0]
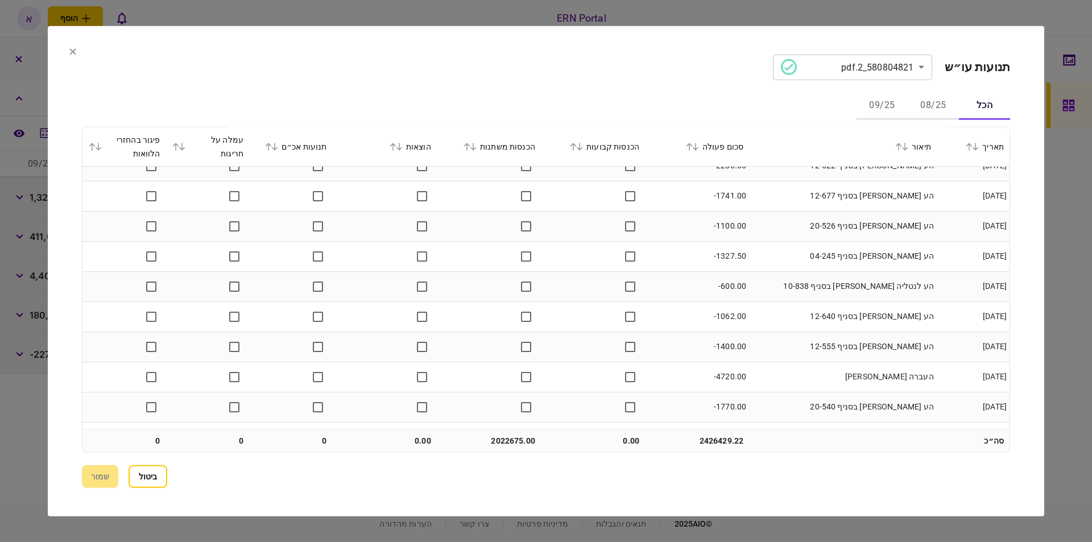
click at [507, 440] on td "2022675.00" at bounding box center [489, 441] width 104 height 23
click at [514, 439] on td "2022675.00" at bounding box center [489, 441] width 104 height 23
drag, startPoint x: 522, startPoint y: 436, endPoint x: 482, endPoint y: 440, distance: 40.1
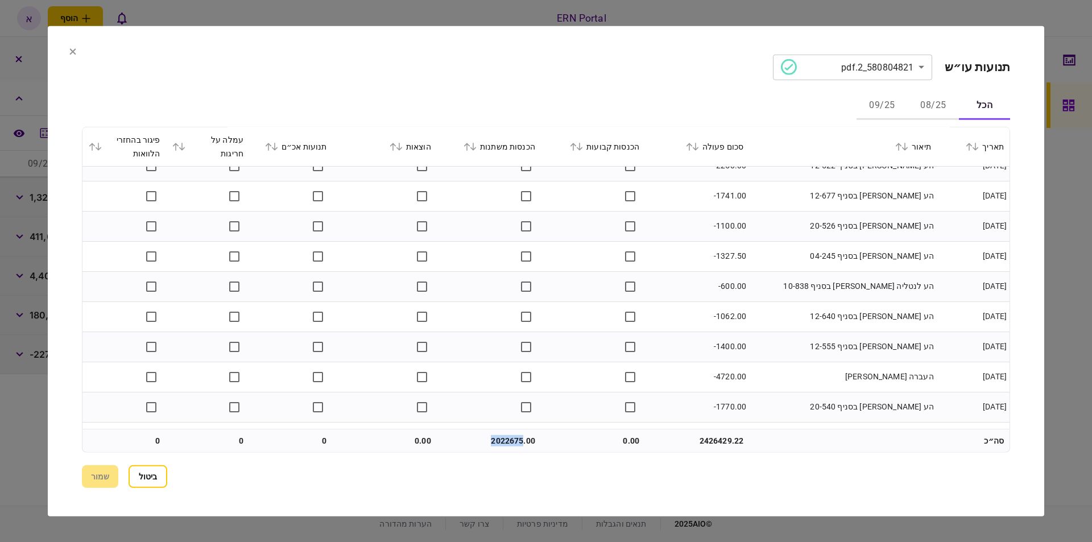
click at [482, 440] on td "2022675.00" at bounding box center [489, 441] width 104 height 23
copy td "2022675"
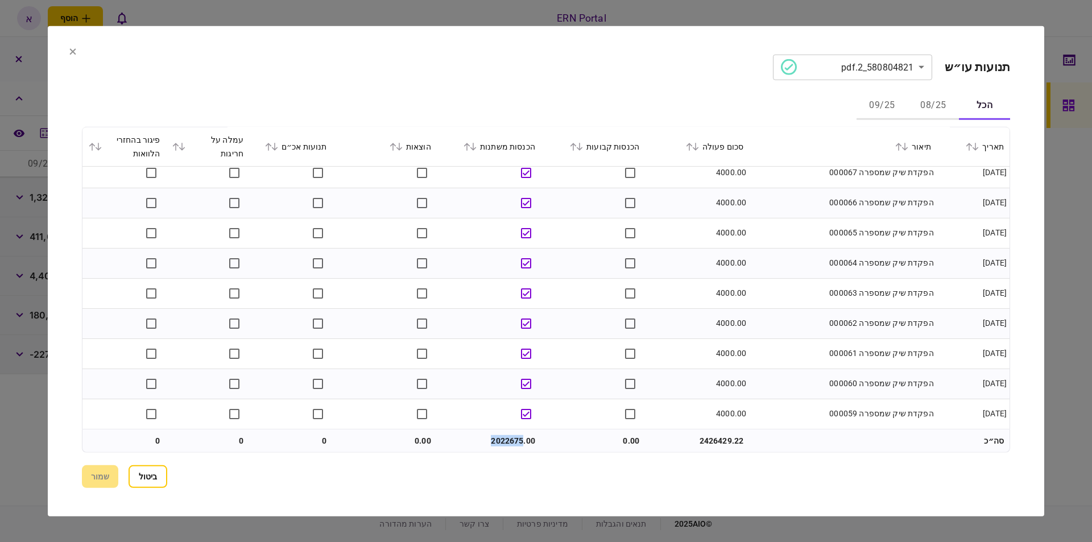
scroll to position [13308, 0]
copy td "2022675"
click at [951, 101] on button "08/25" at bounding box center [933, 105] width 51 height 27
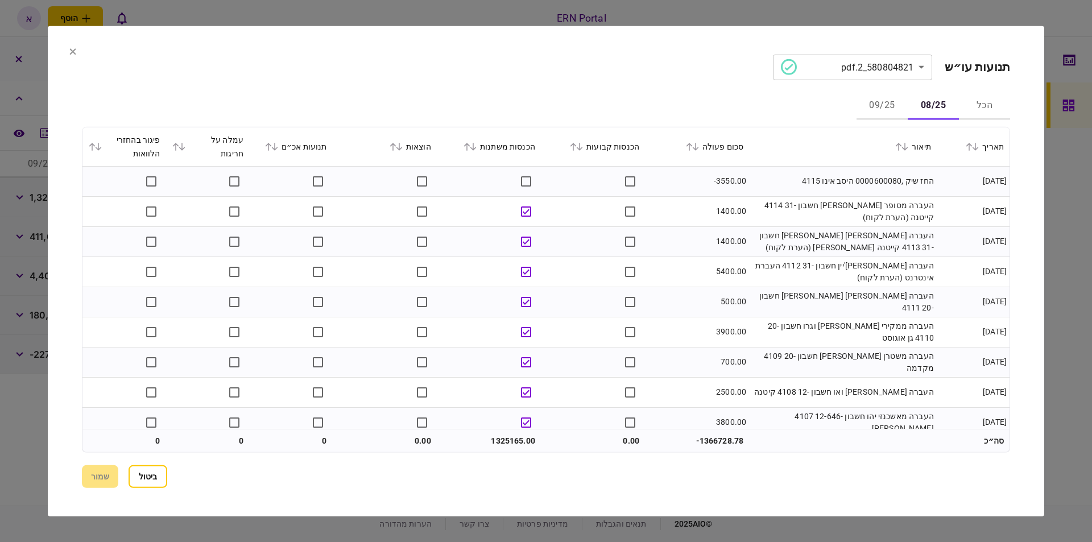
click at [494, 445] on td "1325165.00" at bounding box center [489, 441] width 104 height 23
click at [497, 443] on td "1325165.00" at bounding box center [489, 441] width 104 height 23
click at [498, 443] on td "1325165.00" at bounding box center [489, 441] width 104 height 23
click at [502, 442] on td "1325165.00" at bounding box center [489, 441] width 104 height 23
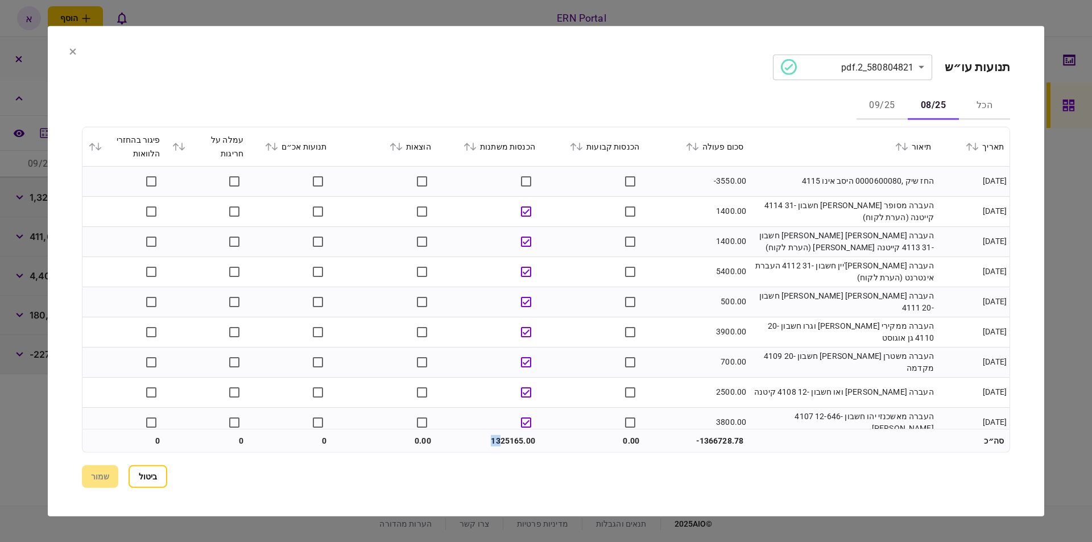
drag, startPoint x: 485, startPoint y: 439, endPoint x: 501, endPoint y: 435, distance: 16.3
click at [501, 435] on td "1325165.00" at bounding box center [489, 441] width 104 height 23
click at [526, 438] on td "1325165.00" at bounding box center [489, 441] width 104 height 23
drag, startPoint x: 493, startPoint y: 439, endPoint x: 522, endPoint y: 435, distance: 29.3
click at [522, 435] on td "1325165.00" at bounding box center [489, 441] width 104 height 23
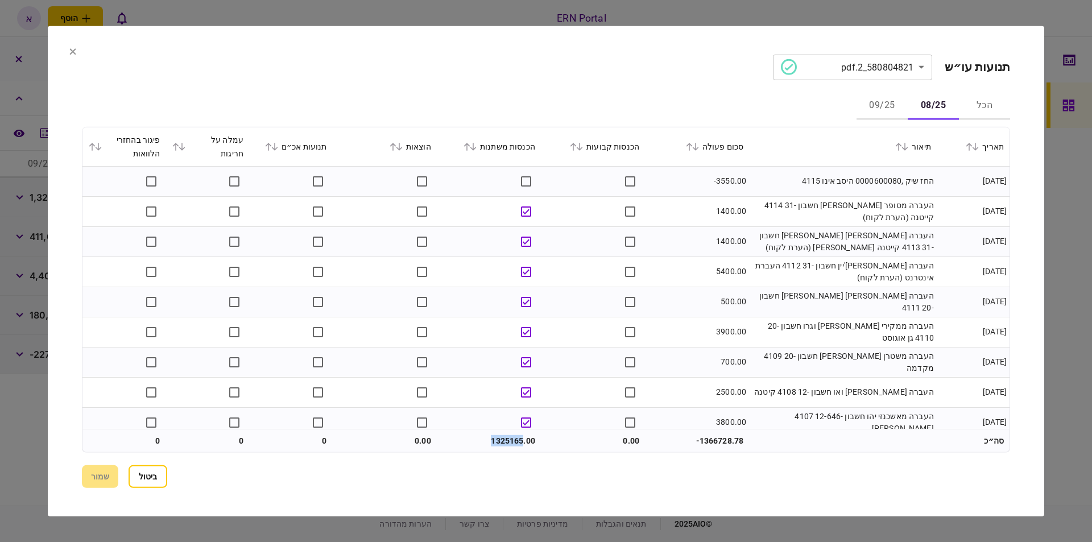
copy td "1325165"
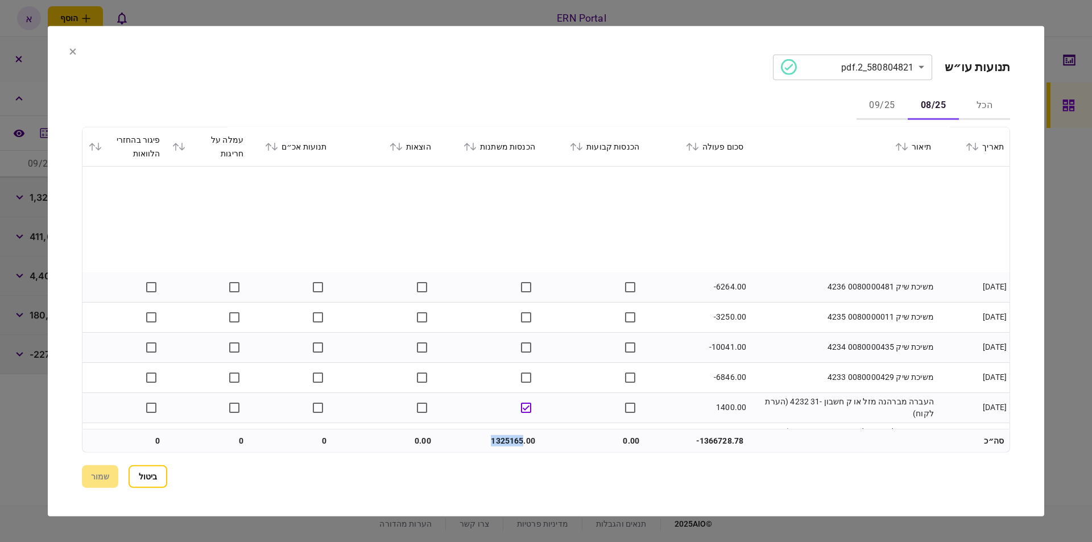
scroll to position [1418, 0]
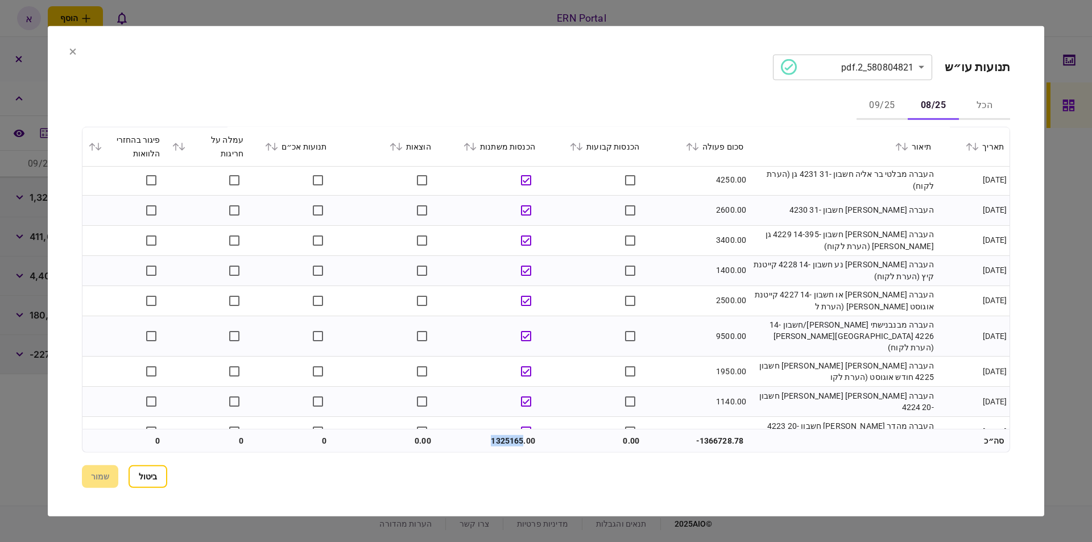
copy td "1325165"
click at [626, 51] on section "**********" at bounding box center [546, 271] width 997 height 490
click at [869, 114] on button "09/25" at bounding box center [882, 105] width 51 height 27
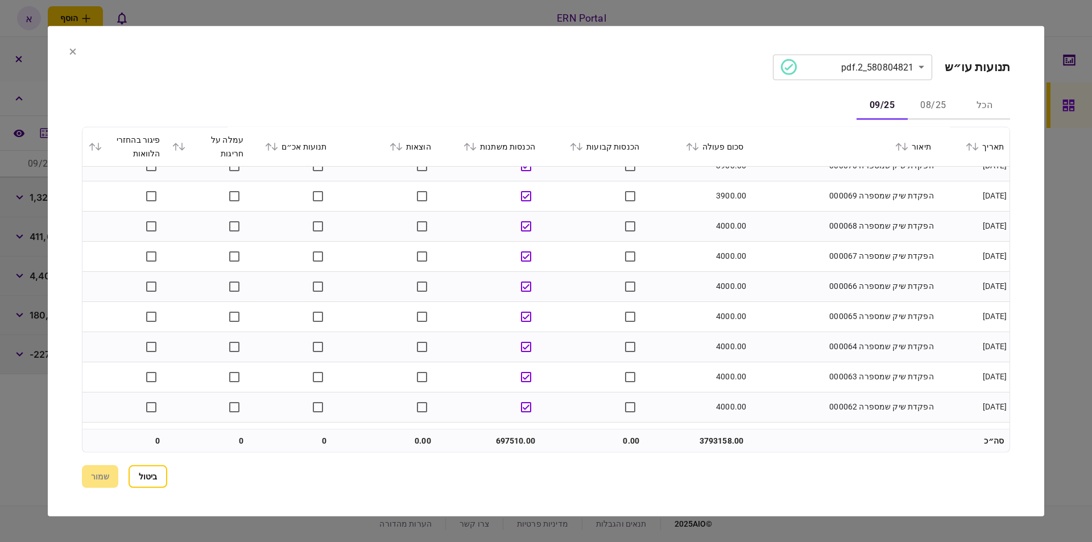
scroll to position [1246, 0]
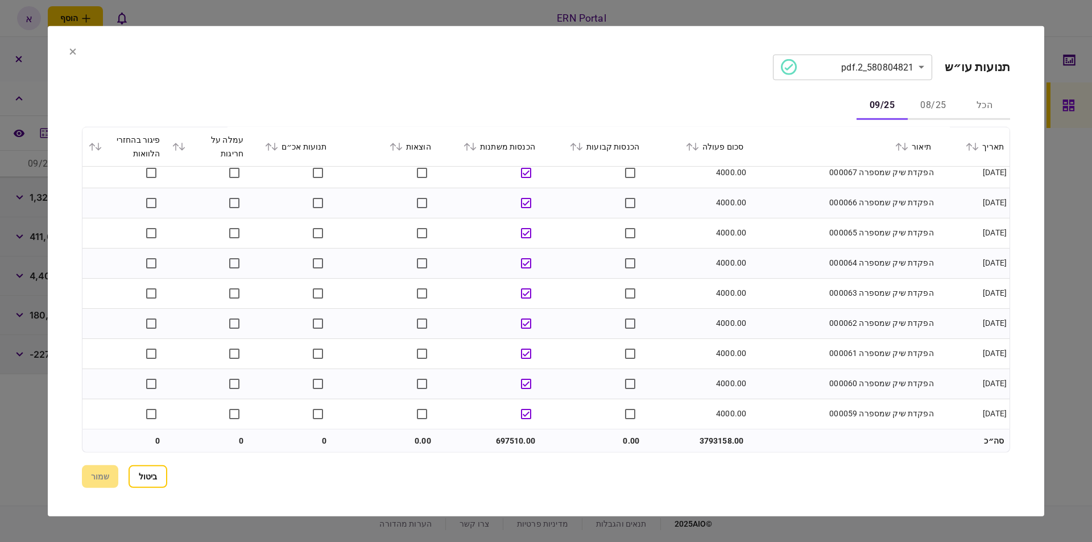
click at [510, 442] on td "697510.00" at bounding box center [489, 441] width 104 height 23
click at [501, 440] on td "697510.00" at bounding box center [489, 441] width 104 height 23
drag, startPoint x: 521, startPoint y: 436, endPoint x: 490, endPoint y: 439, distance: 31.5
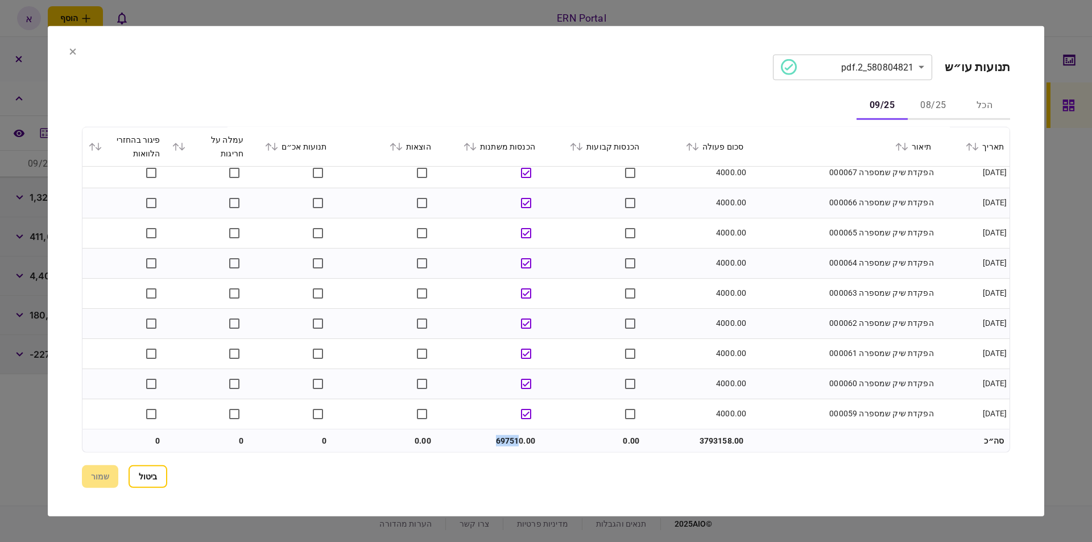
click at [490, 439] on td "697510.00" at bounding box center [489, 441] width 104 height 23
drag, startPoint x: 524, startPoint y: 439, endPoint x: 490, endPoint y: 439, distance: 33.6
click at [490, 439] on td "697510.00" at bounding box center [489, 441] width 104 height 23
copy td "697510"
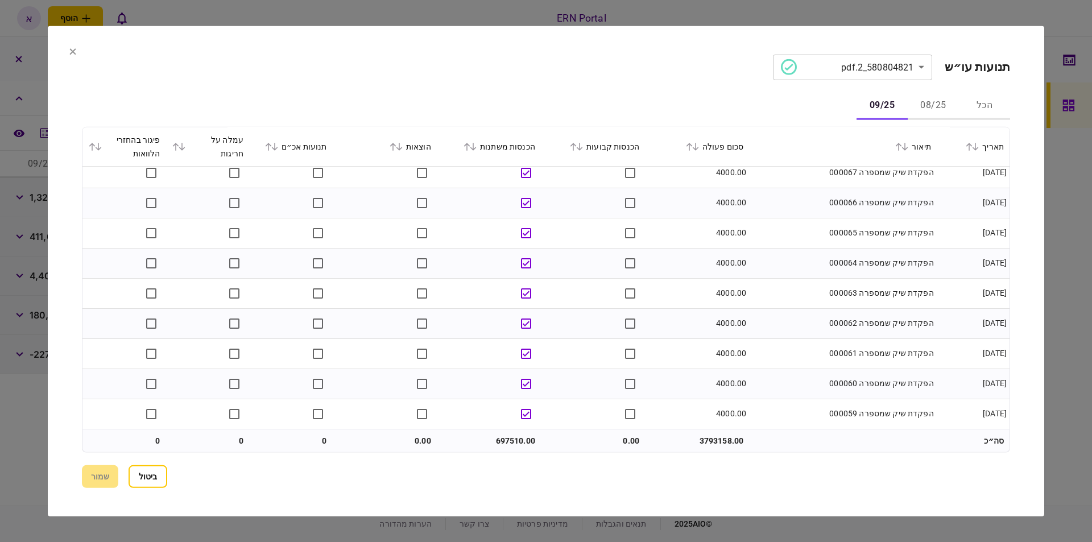
click at [637, 32] on section "**********" at bounding box center [546, 271] width 997 height 490
click at [70, 55] on icon at bounding box center [72, 51] width 7 height 7
